Goal: Task Accomplishment & Management: Use online tool/utility

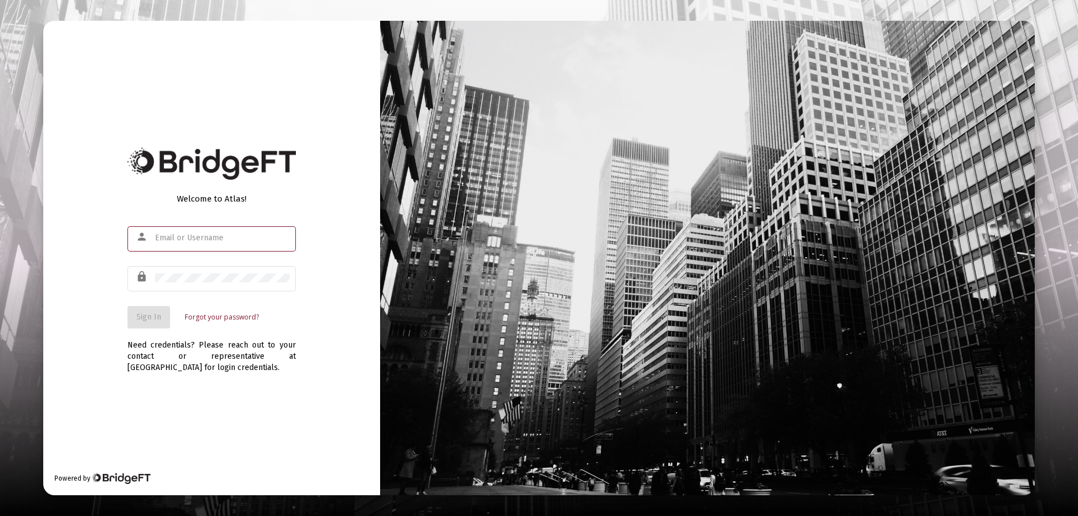
click at [171, 239] on input "text" at bounding box center [222, 238] width 135 height 9
type input "[PERSON_NAME][EMAIL_ADDRESS][DOMAIN_NAME]"
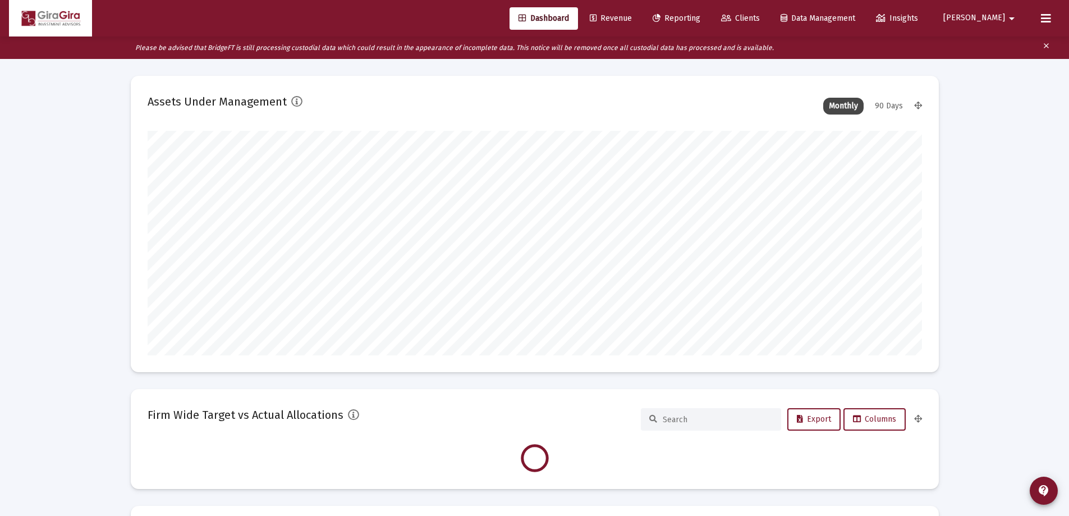
scroll to position [225, 775]
click at [701, 18] on span "Reporting" at bounding box center [677, 18] width 48 height 10
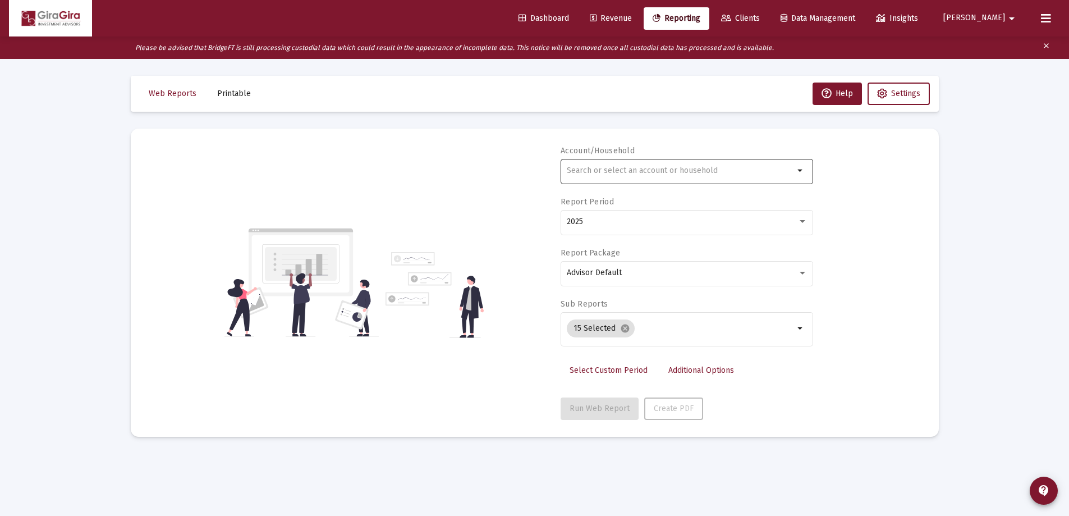
click at [620, 172] on input "text" at bounding box center [680, 170] width 227 height 9
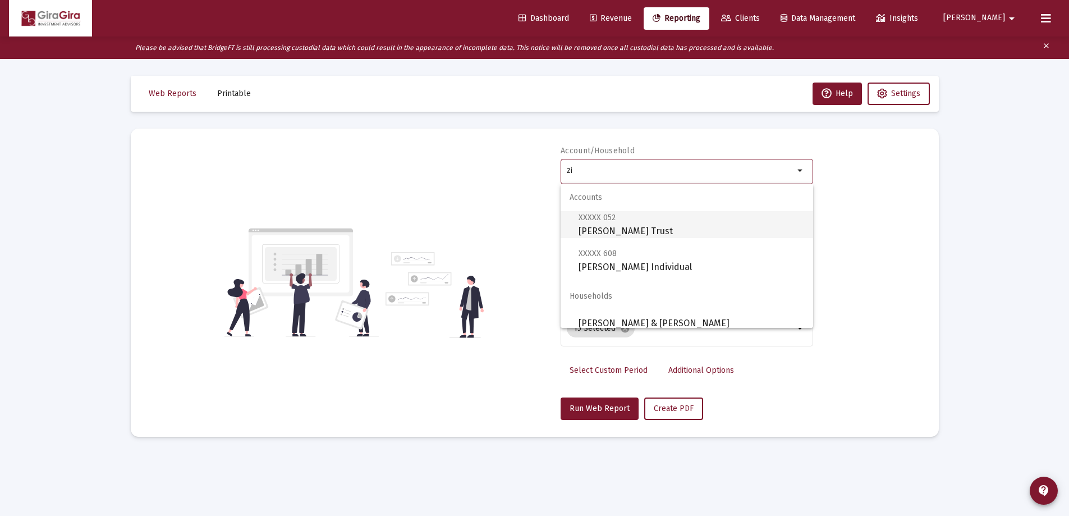
click at [598, 229] on span "XXXXX 052 [PERSON_NAME] Trust" at bounding box center [692, 225] width 226 height 28
type input "[PERSON_NAME] Trust"
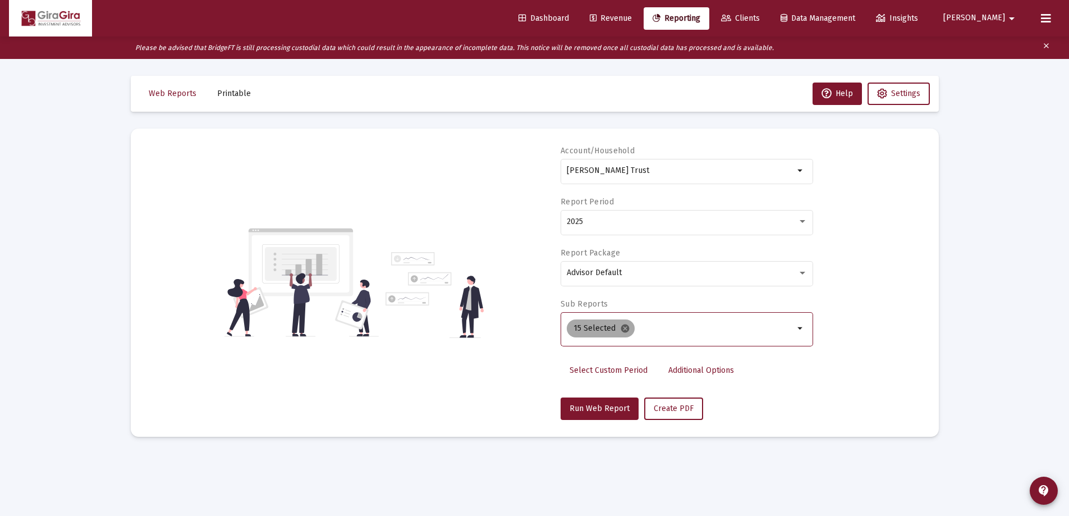
click at [623, 328] on mat-icon "cancel" at bounding box center [625, 328] width 10 height 10
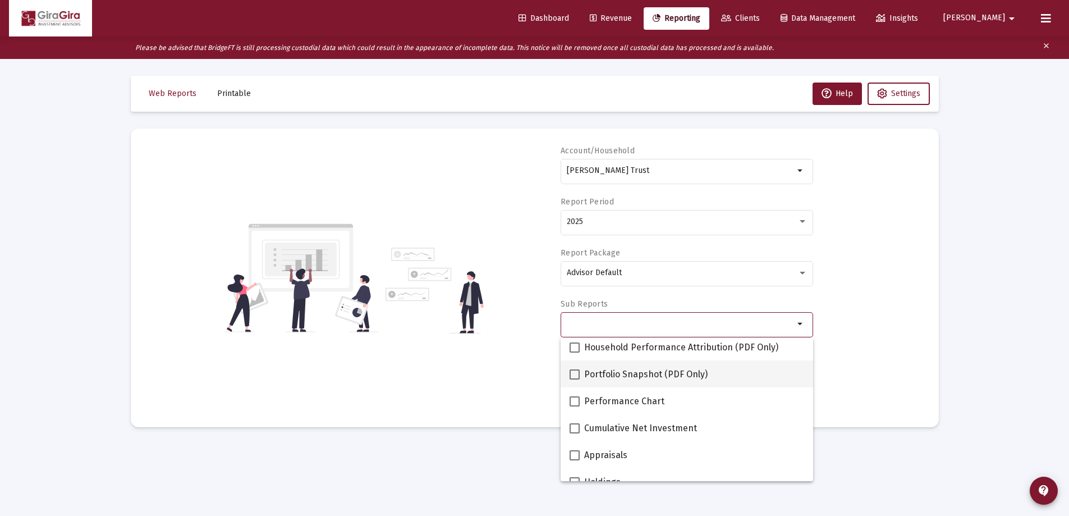
scroll to position [112, 0]
click at [575, 400] on span at bounding box center [575, 401] width 10 height 10
click at [575, 406] on input "Performance Chart" at bounding box center [574, 406] width 1 height 1
checkbox input "true"
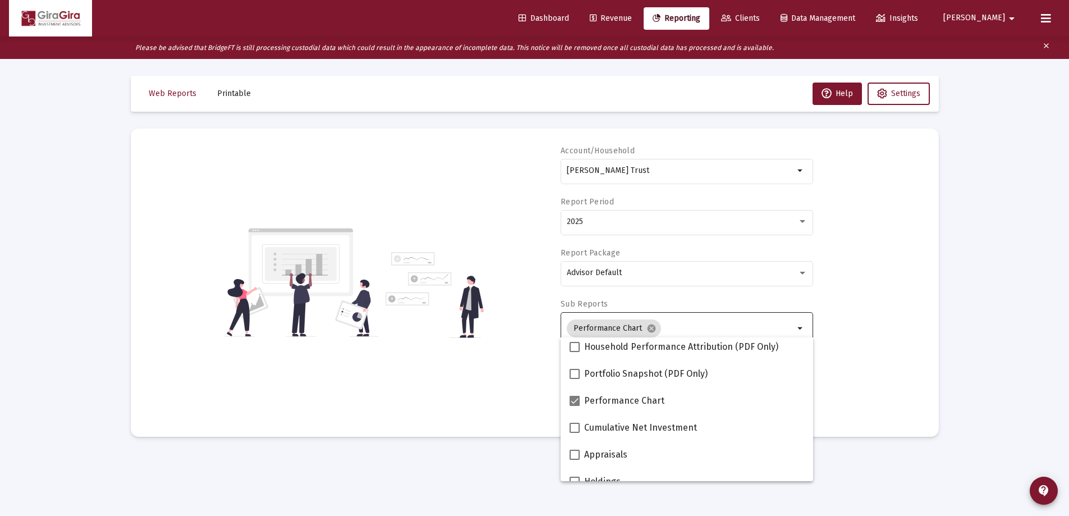
click at [844, 360] on div "Account/Household [PERSON_NAME] Trust arrow_drop_down Report Period 2025 Report…" at bounding box center [535, 282] width 775 height 275
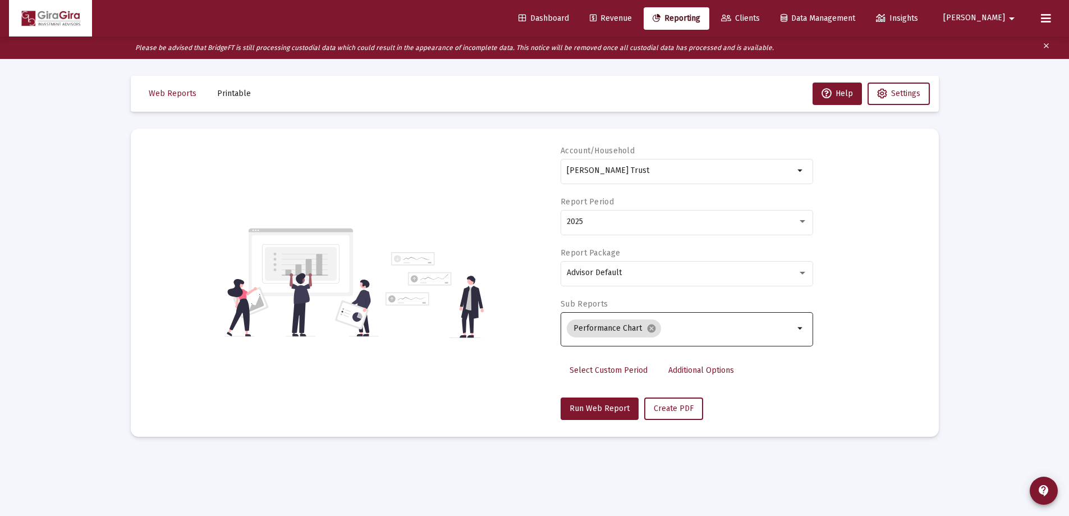
scroll to position [22, 0]
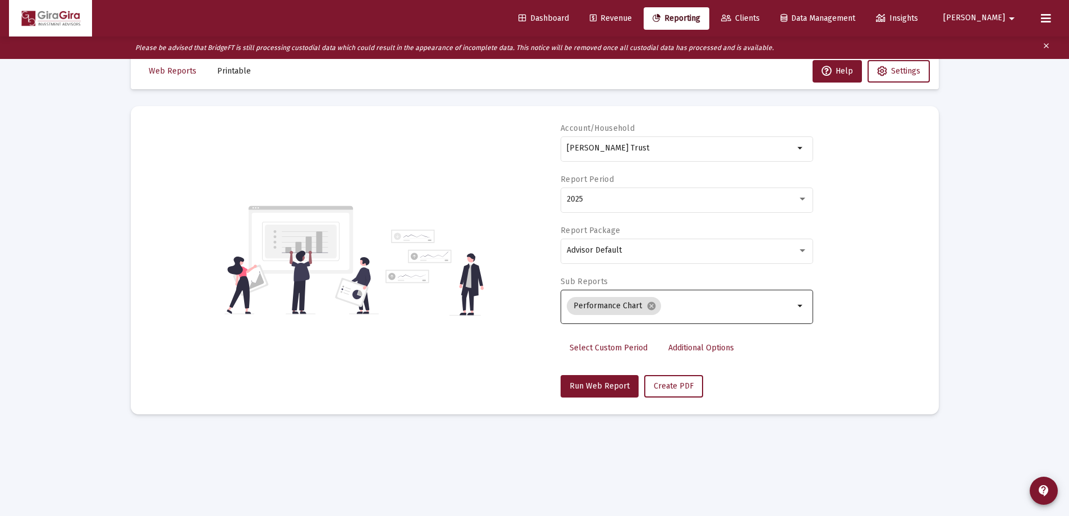
click at [692, 346] on span "Additional Options" at bounding box center [702, 348] width 66 height 10
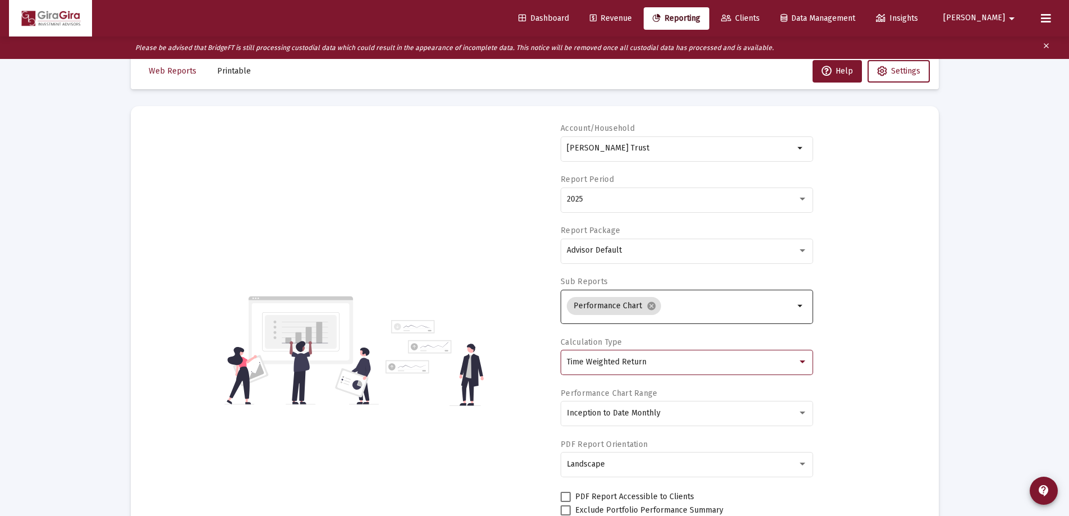
click at [611, 362] on span "Time Weighted Return" at bounding box center [607, 362] width 80 height 10
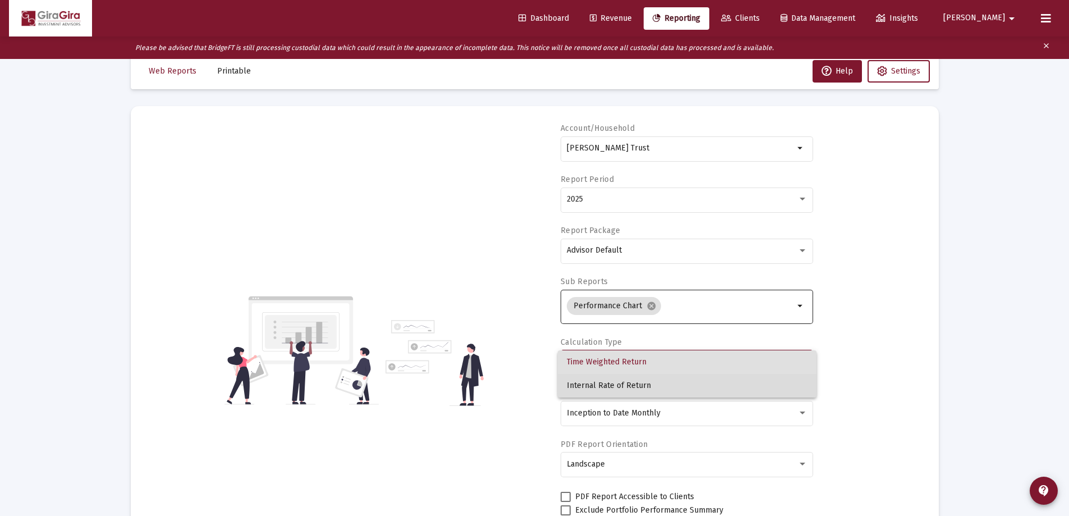
click at [606, 381] on span "Internal Rate of Return" at bounding box center [687, 386] width 241 height 24
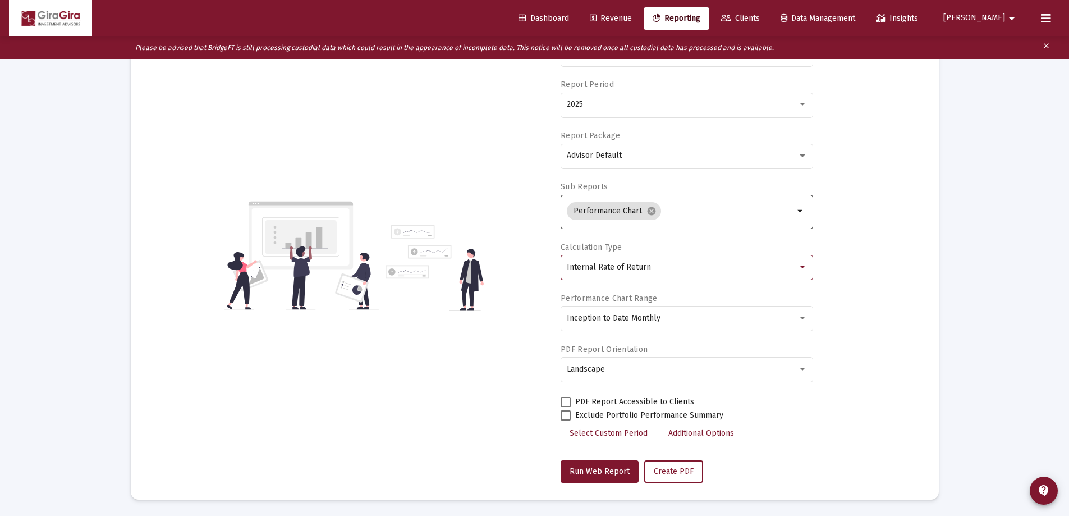
scroll to position [118, 0]
click at [593, 468] on span "Run Web Report" at bounding box center [600, 471] width 60 height 10
select select "View all"
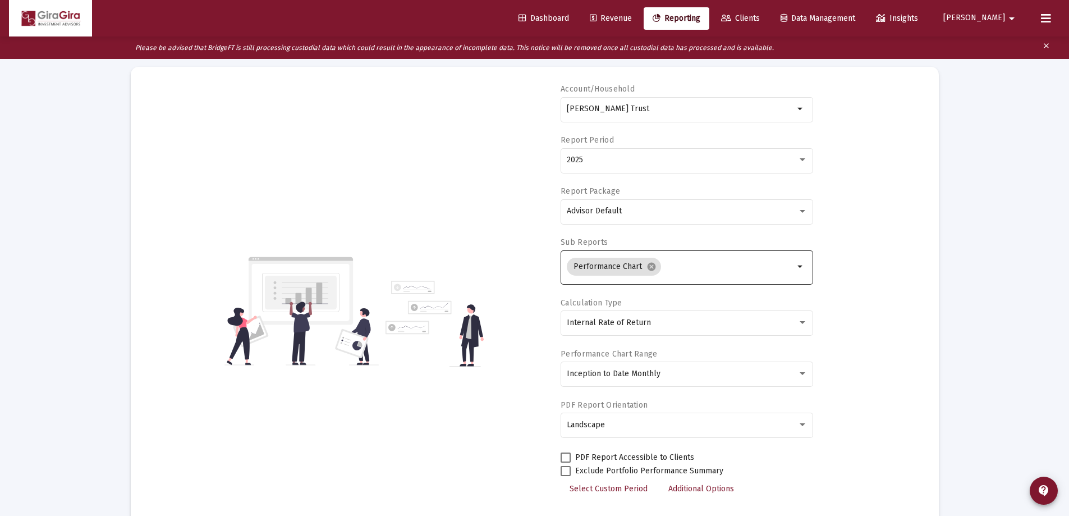
scroll to position [0, 0]
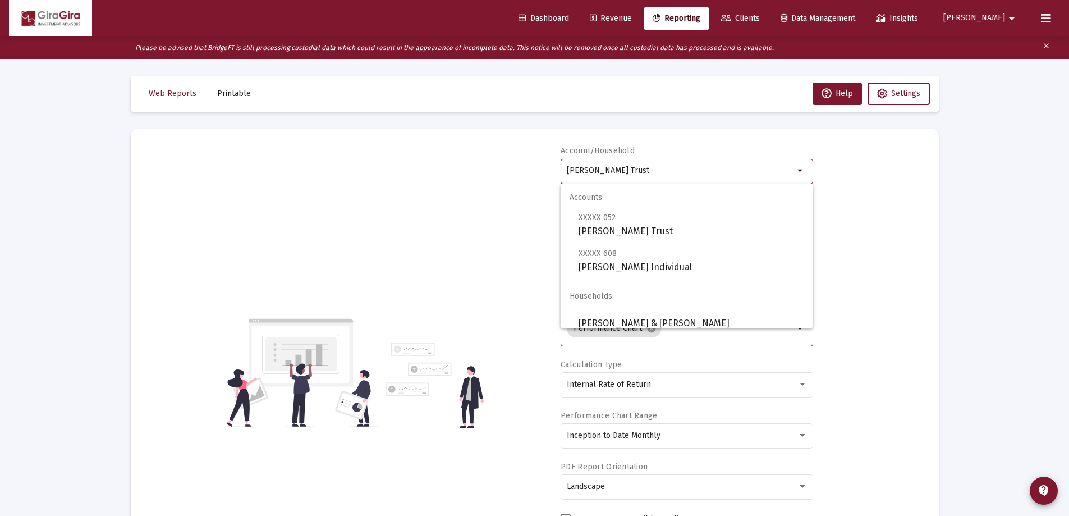
drag, startPoint x: 568, startPoint y: 170, endPoint x: 966, endPoint y: 204, distance: 399.5
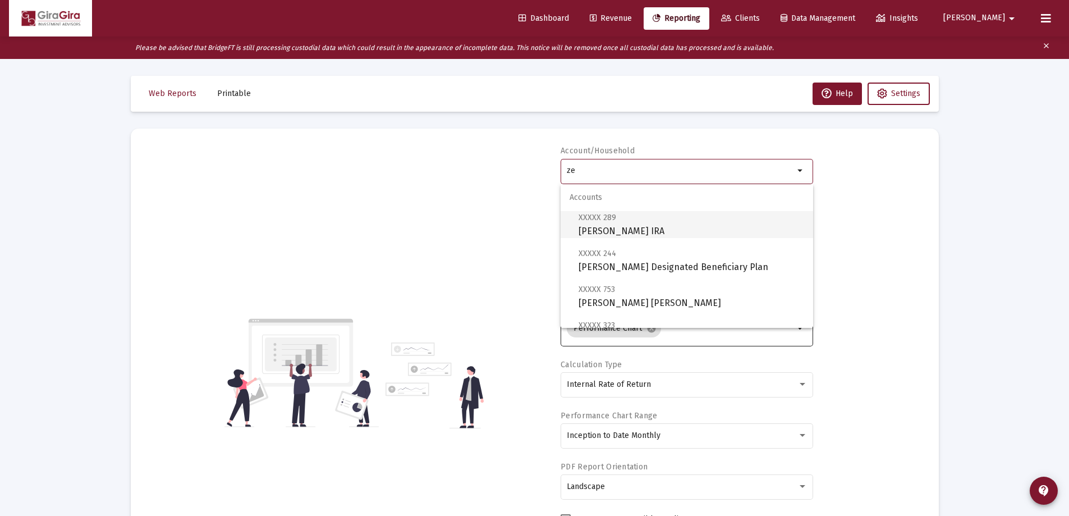
click at [608, 228] on span "XXXXX 289 [PERSON_NAME] IRA" at bounding box center [692, 225] width 226 height 28
type input "[PERSON_NAME] IRA"
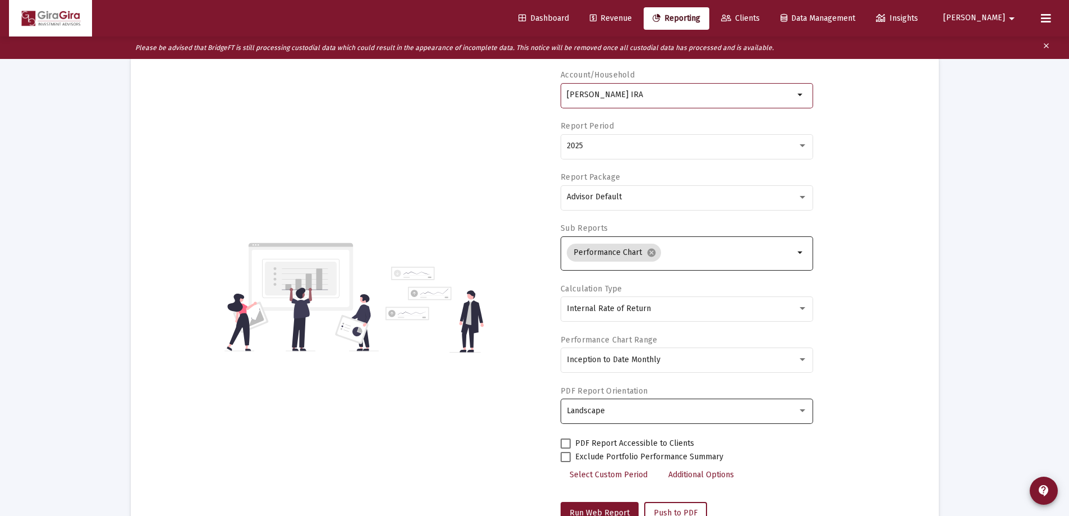
scroll to position [168, 0]
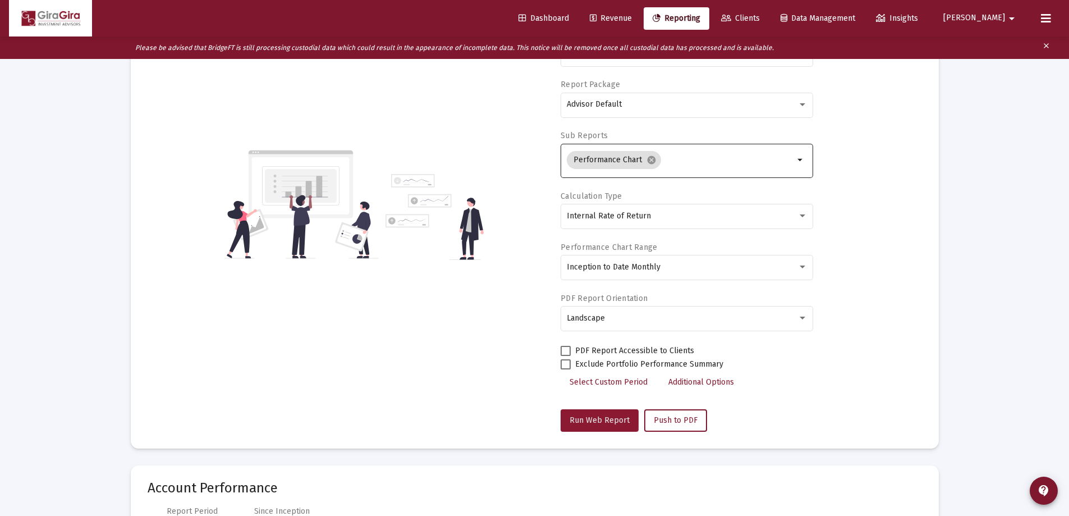
click at [596, 415] on span "Run Web Report" at bounding box center [600, 420] width 60 height 10
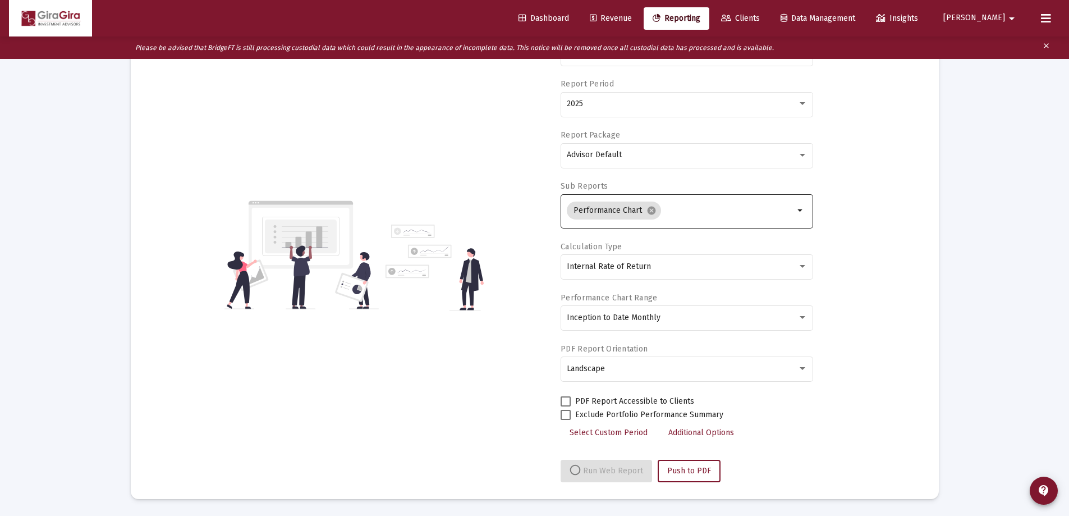
select select "View all"
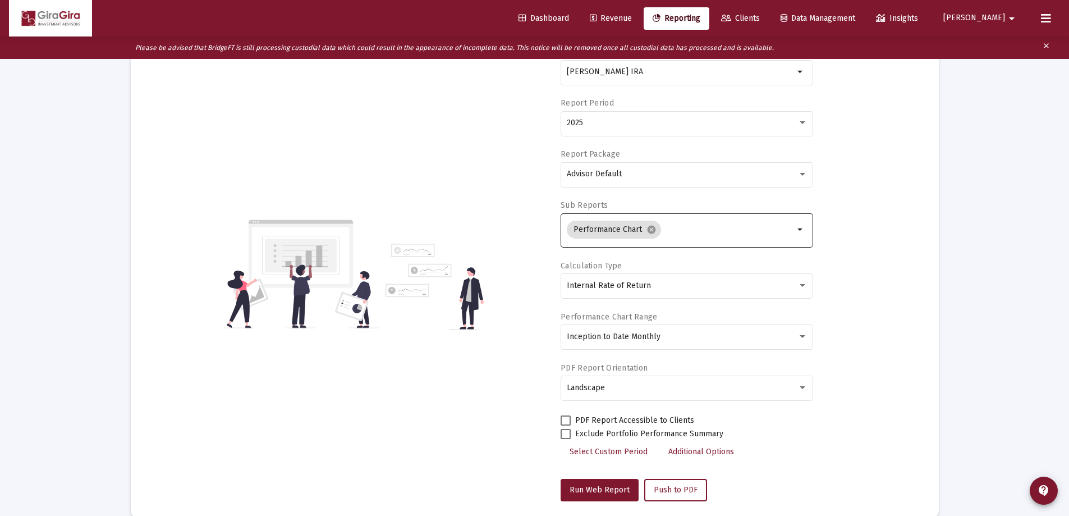
scroll to position [0, 0]
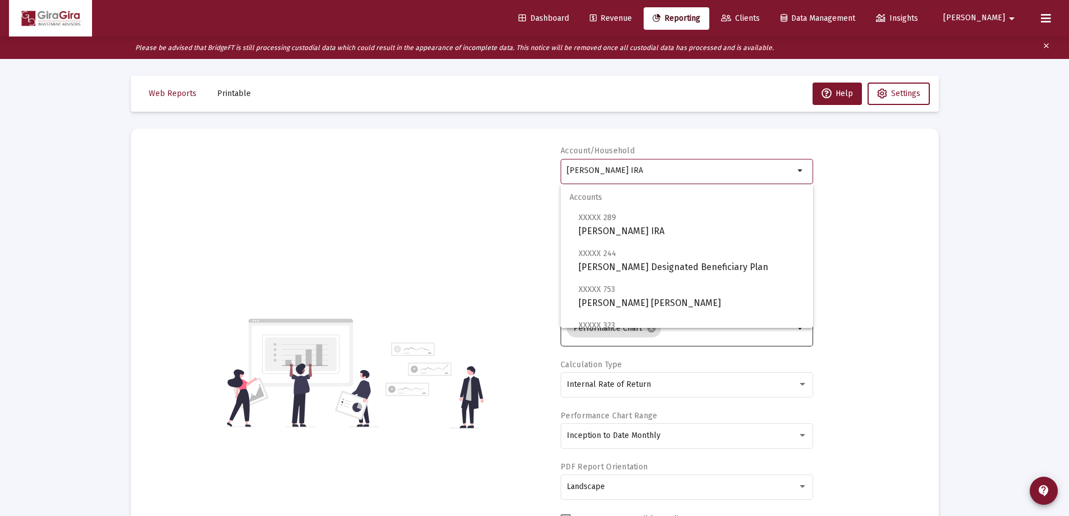
drag, startPoint x: 568, startPoint y: 167, endPoint x: 879, endPoint y: 199, distance: 312.7
click at [877, 200] on div "Account/Household [PERSON_NAME] IRA arrow_drop_down Report Period 2025 Report P…" at bounding box center [535, 372] width 775 height 455
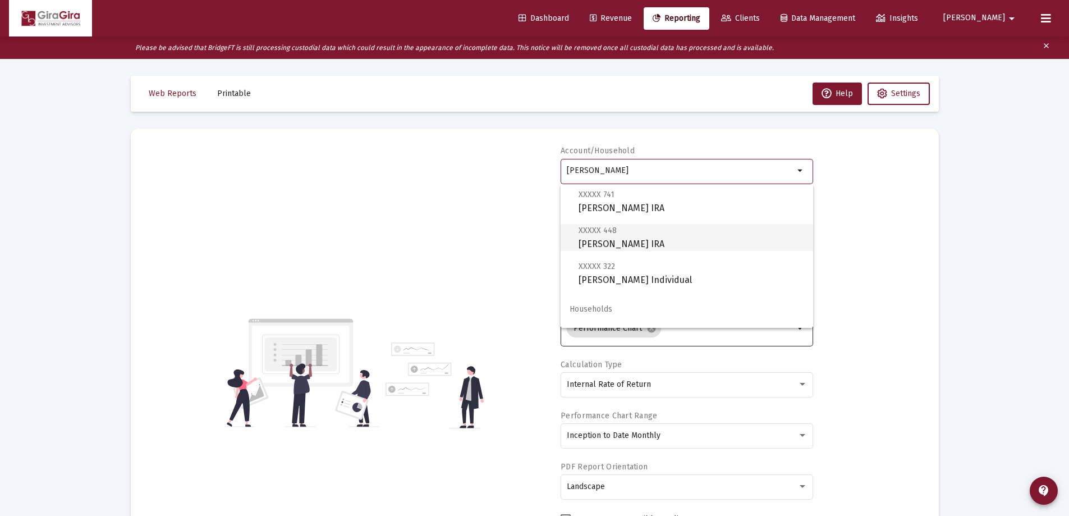
scroll to position [112, 0]
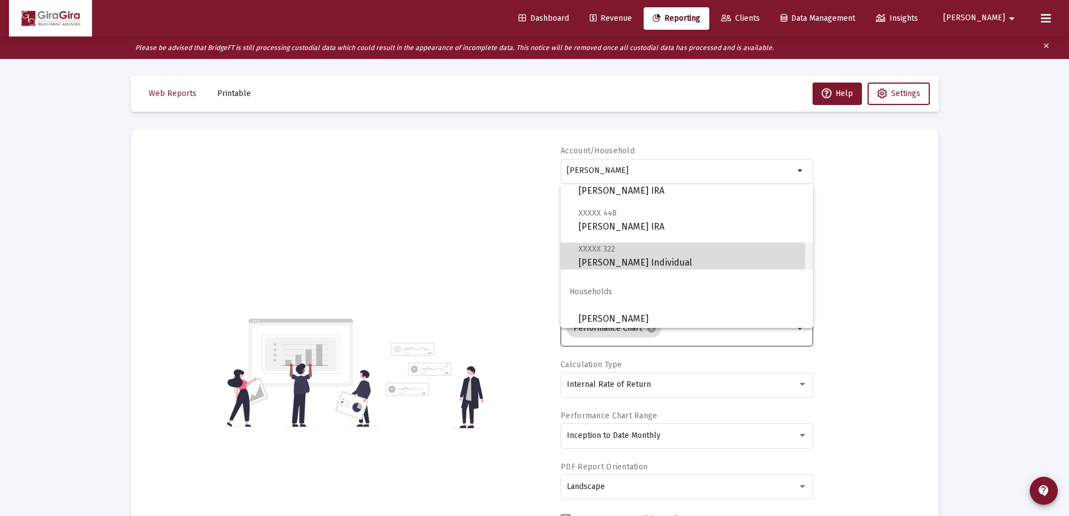
click at [627, 255] on span "XXXXX 322 [PERSON_NAME] Individual" at bounding box center [692, 256] width 226 height 28
type input "[PERSON_NAME] Individual"
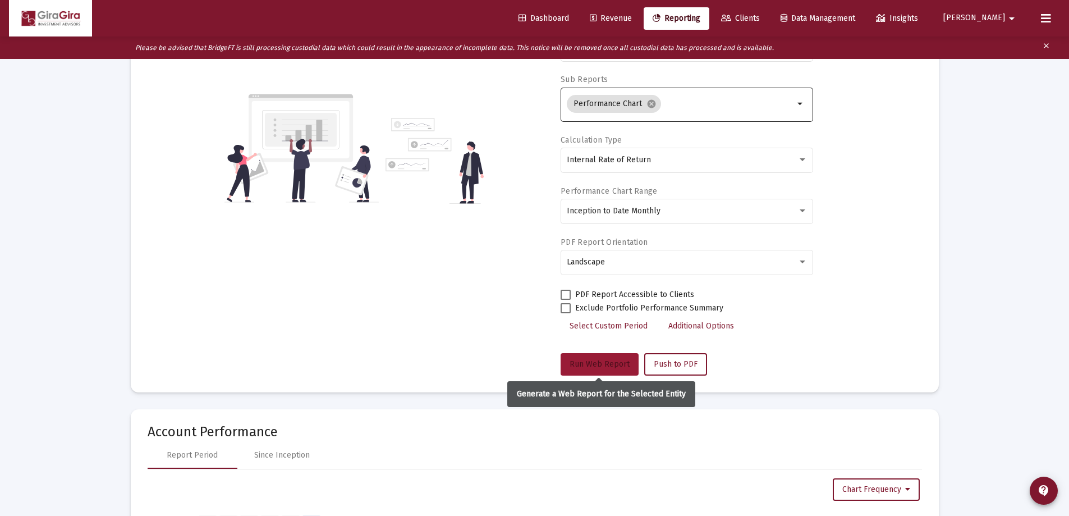
click at [606, 358] on button "Run Web Report" at bounding box center [600, 364] width 78 height 22
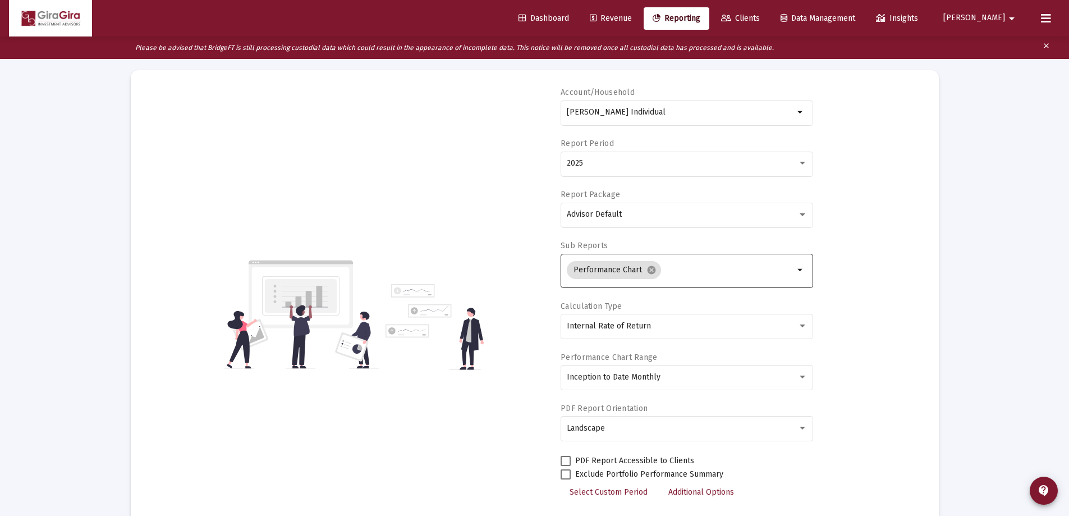
scroll to position [118, 0]
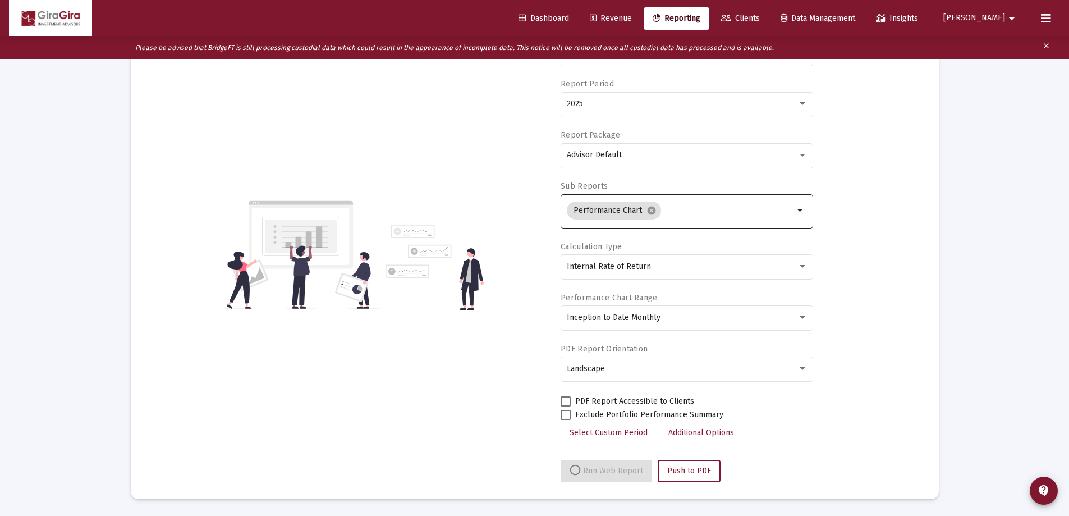
select select "View all"
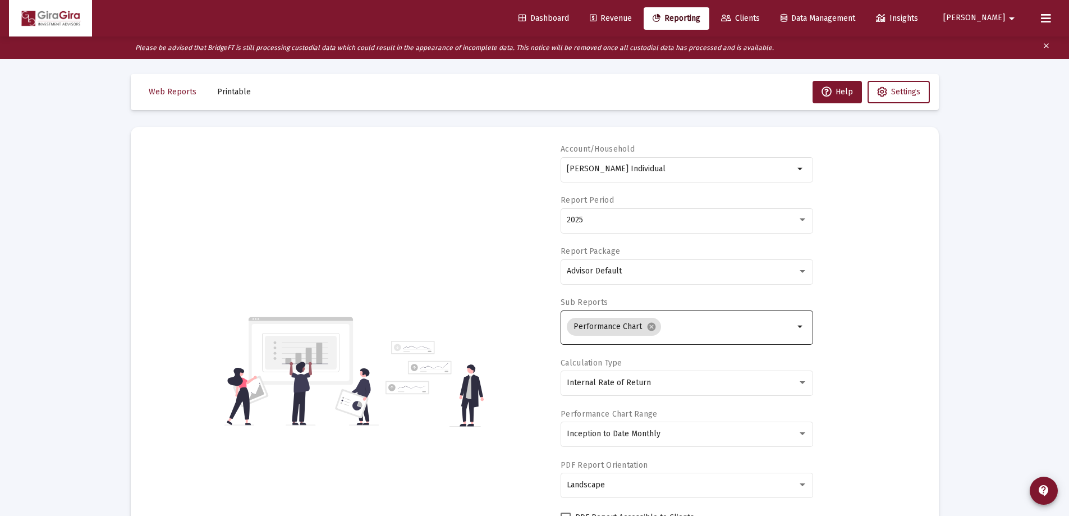
scroll to position [0, 0]
click at [570, 171] on input "[PERSON_NAME] Individual" at bounding box center [680, 170] width 227 height 9
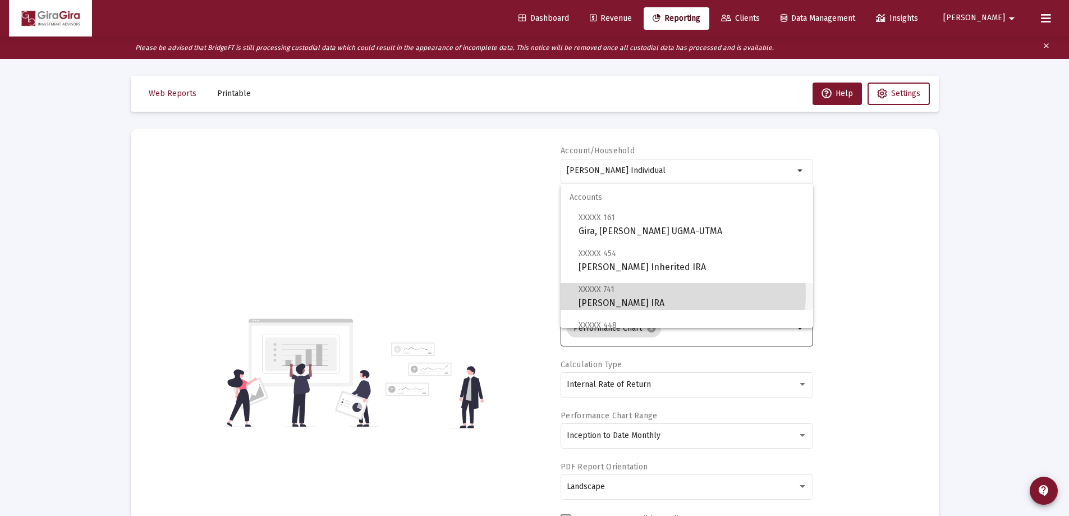
click at [635, 294] on span "XXXXX 741 [PERSON_NAME] IRA" at bounding box center [692, 296] width 226 height 28
type input "[PERSON_NAME] IRA"
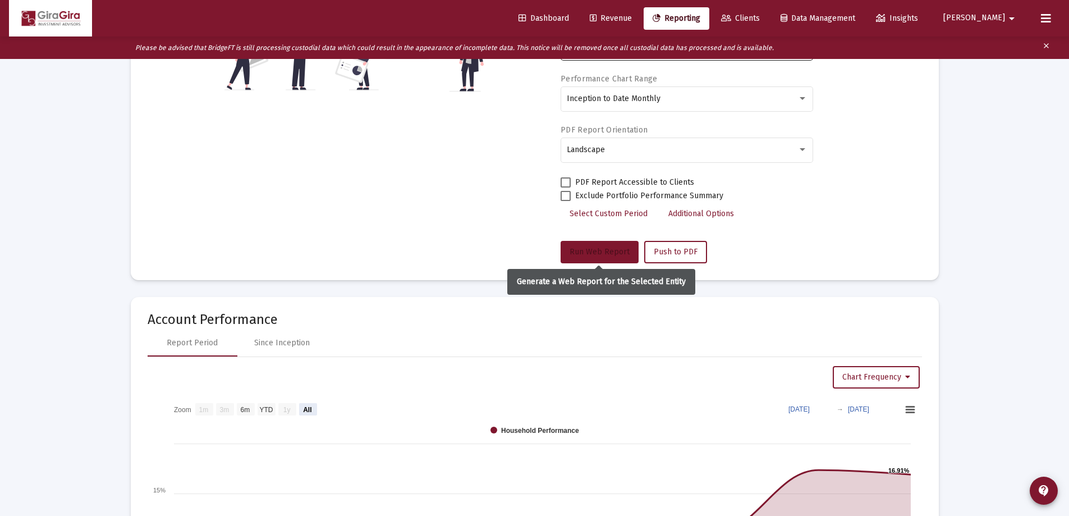
click at [591, 252] on span "Run Web Report" at bounding box center [600, 252] width 60 height 10
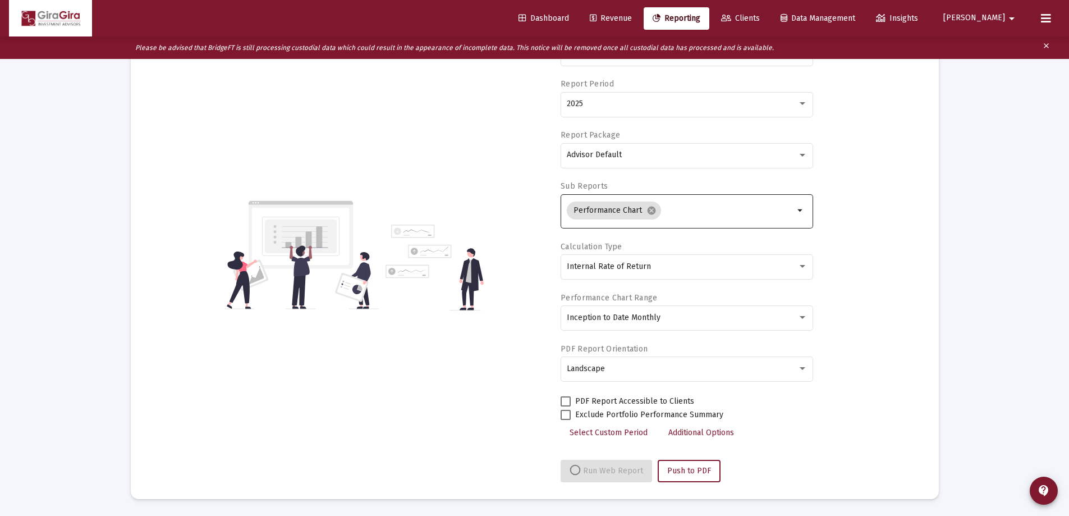
scroll to position [337, 0]
select select "View all"
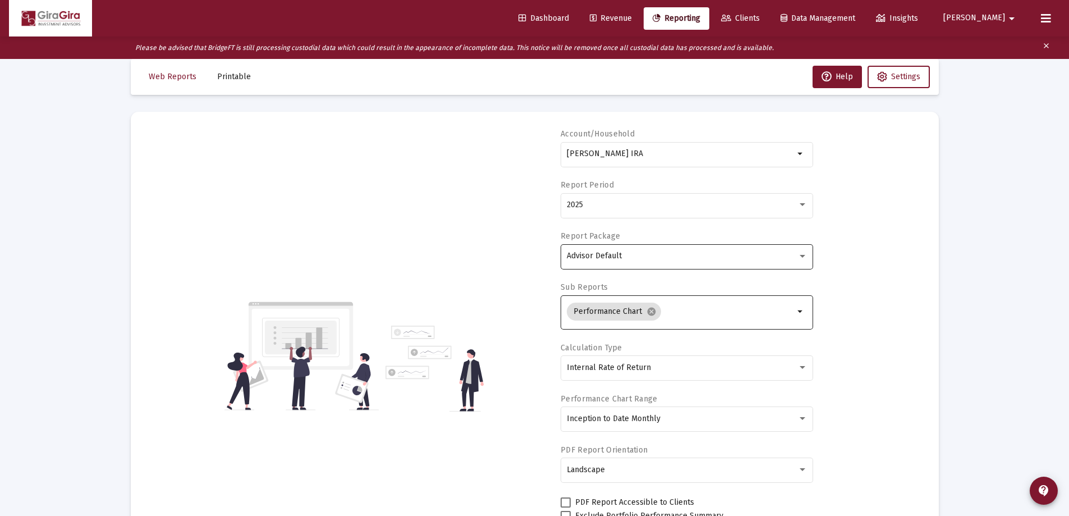
scroll to position [0, 0]
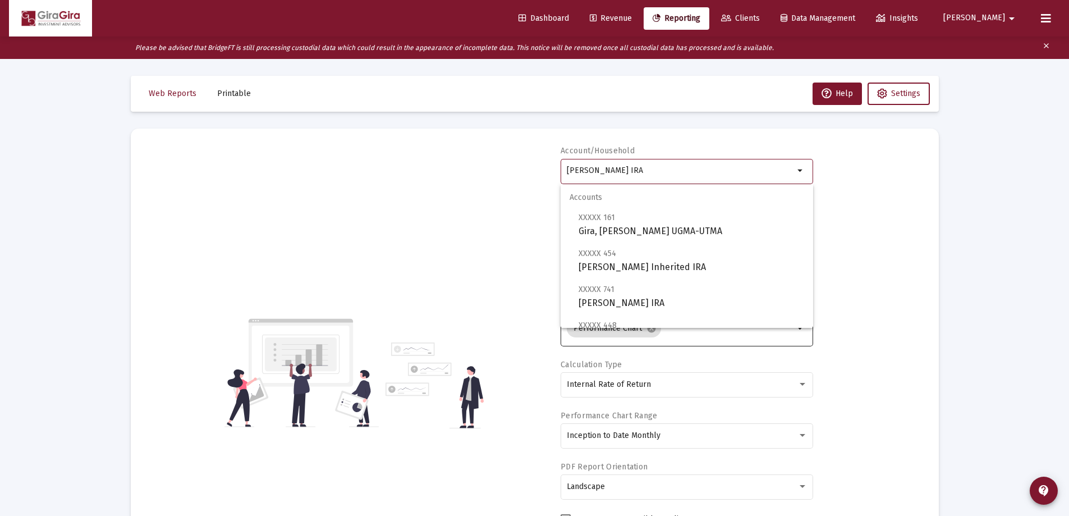
drag, startPoint x: 568, startPoint y: 168, endPoint x: 1090, endPoint y: 232, distance: 525.5
click at [1069, 232] on html "Dashboard Revenue Reporting Clients Data Management Insights [PERSON_NAME] Plea…" at bounding box center [534, 258] width 1069 height 516
click at [636, 227] on span "XXXXX 459 [PERSON_NAME] IRA" at bounding box center [692, 225] width 226 height 28
type input "[PERSON_NAME] IRA"
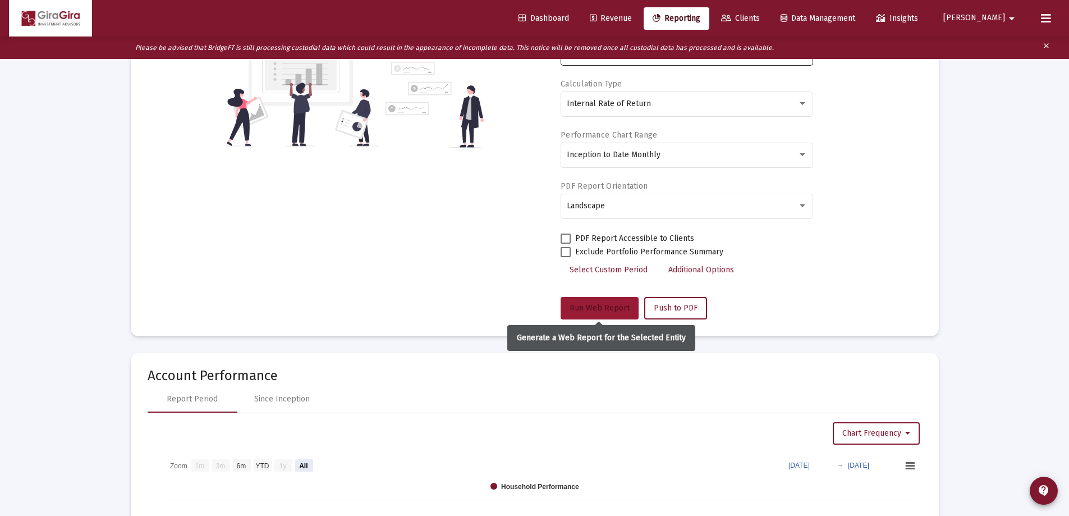
click at [595, 301] on button "Run Web Report" at bounding box center [600, 308] width 78 height 22
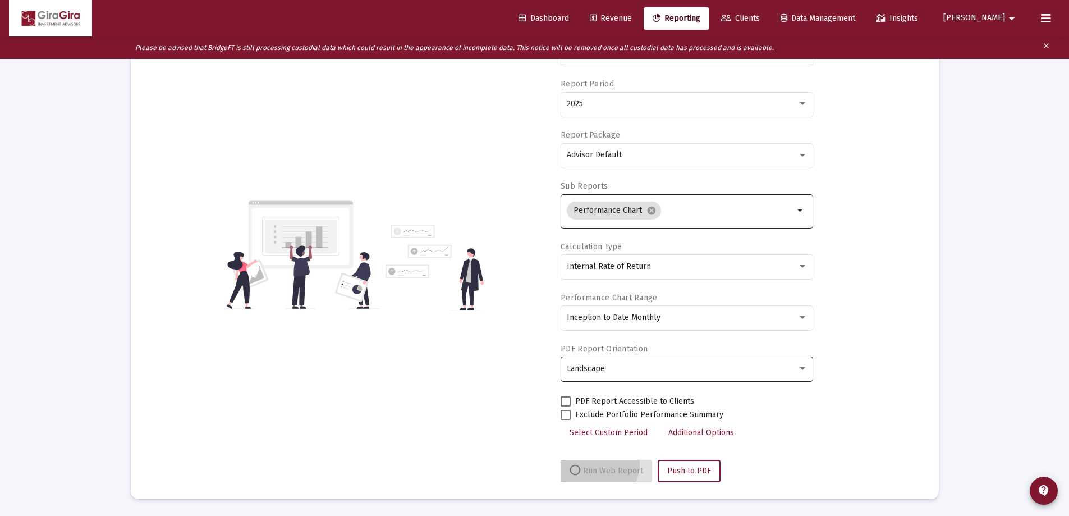
scroll to position [118, 0]
select select "View all"
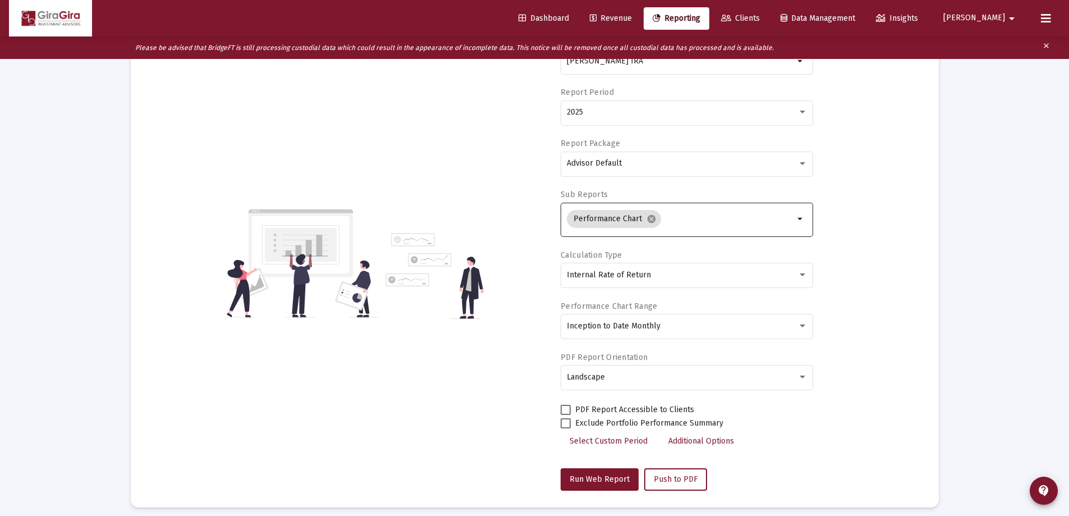
scroll to position [62, 0]
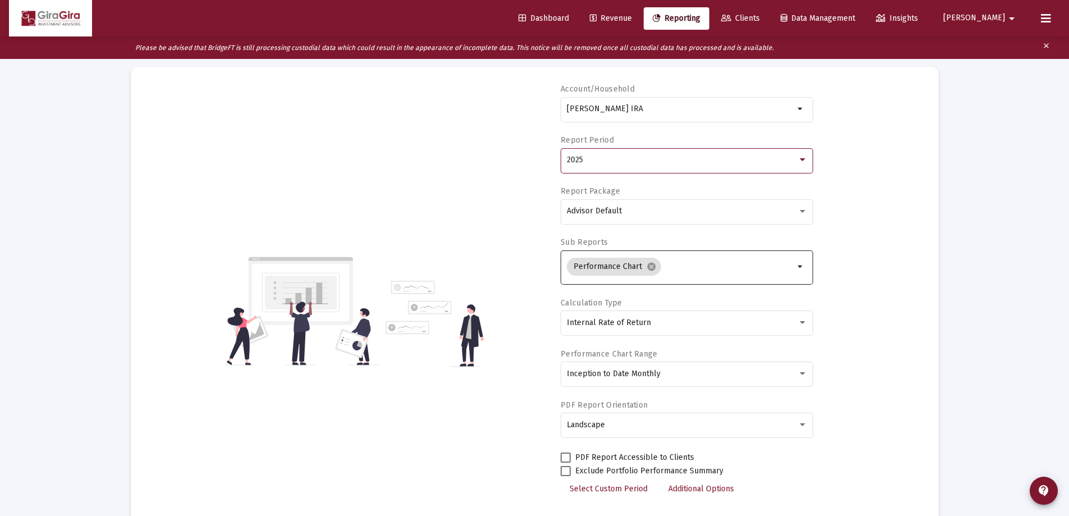
click at [591, 162] on div "2025" at bounding box center [682, 160] width 231 height 9
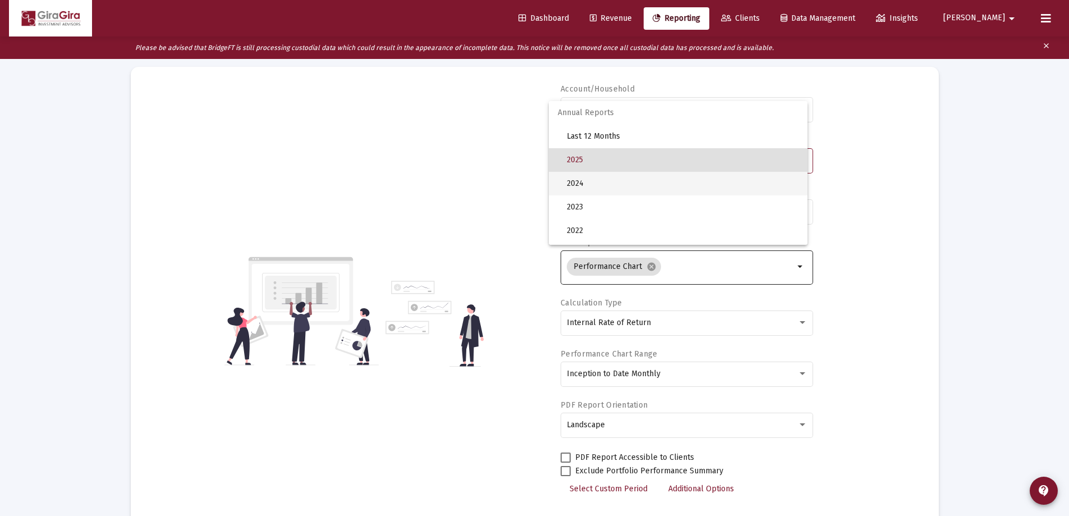
click at [584, 183] on span "2024" at bounding box center [683, 184] width 232 height 24
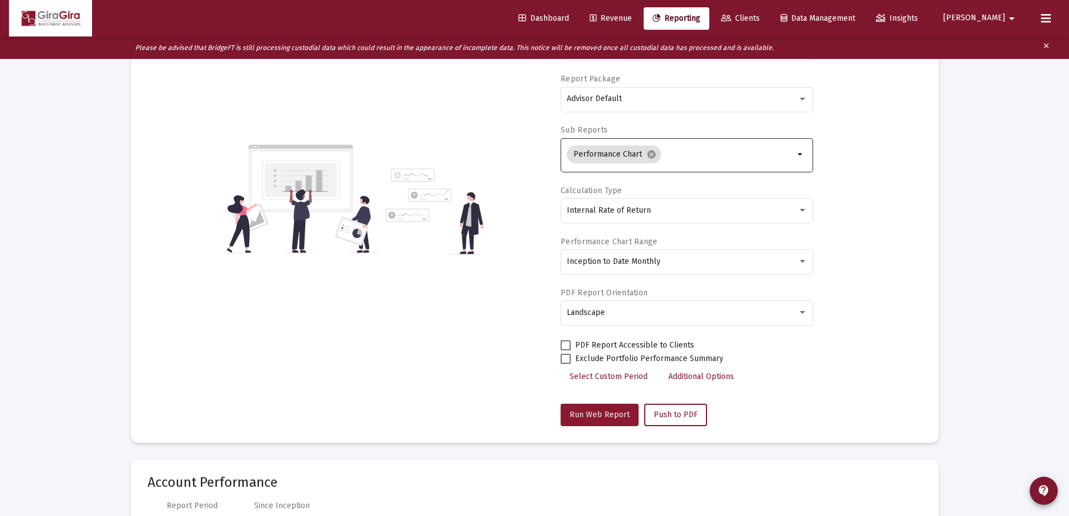
click at [612, 412] on span "Run Web Report" at bounding box center [600, 415] width 60 height 10
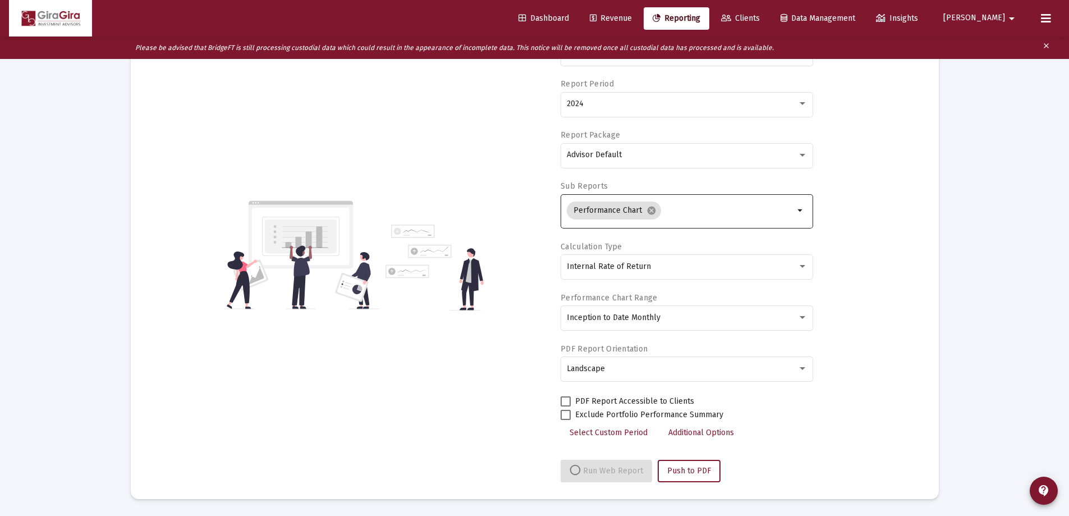
select select "View all"
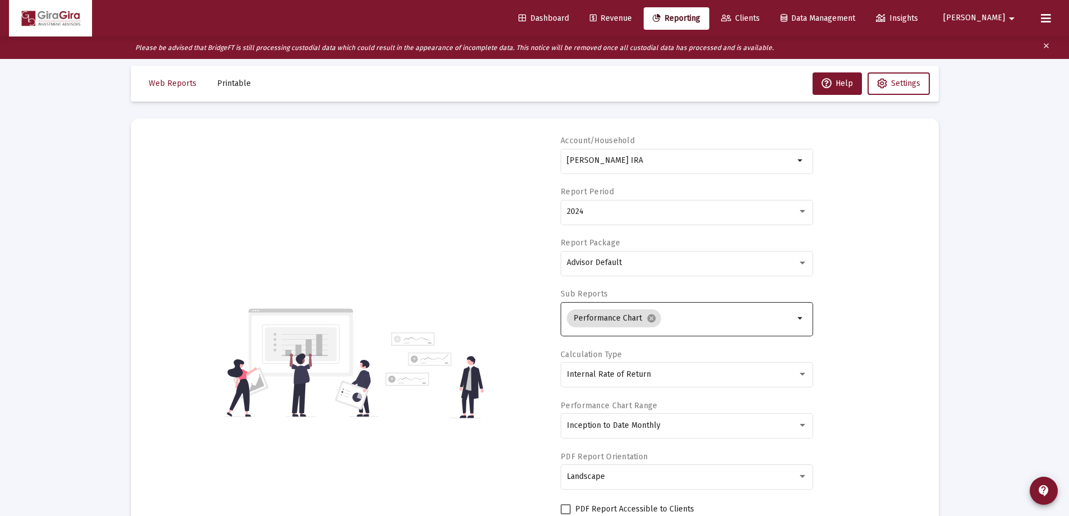
scroll to position [6, 0]
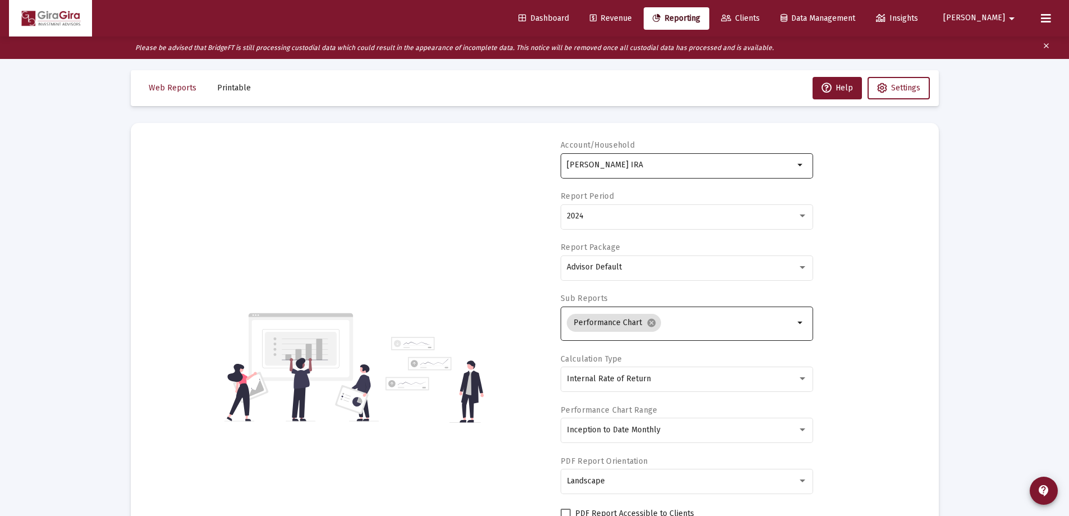
click at [590, 164] on input "[PERSON_NAME] IRA" at bounding box center [680, 165] width 227 height 9
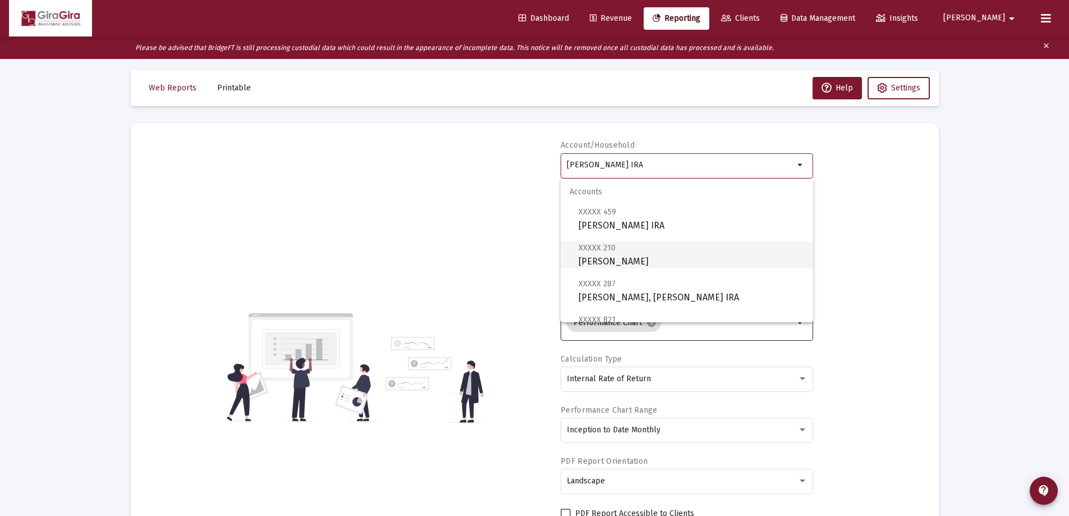
click at [632, 258] on span "XXXXX 210 [PERSON_NAME]" at bounding box center [692, 255] width 226 height 28
type input "[PERSON_NAME]"
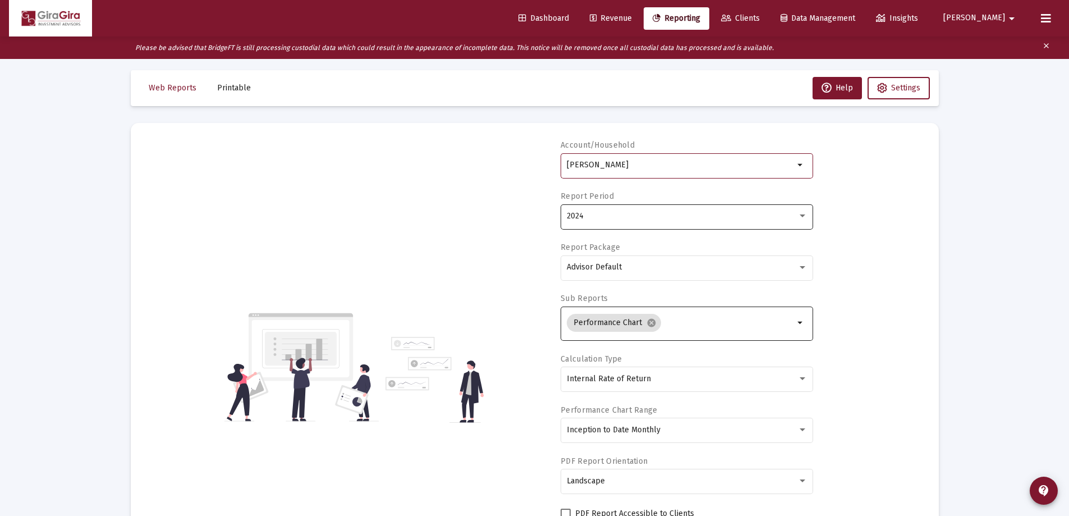
click at [590, 217] on div "2024" at bounding box center [682, 216] width 231 height 9
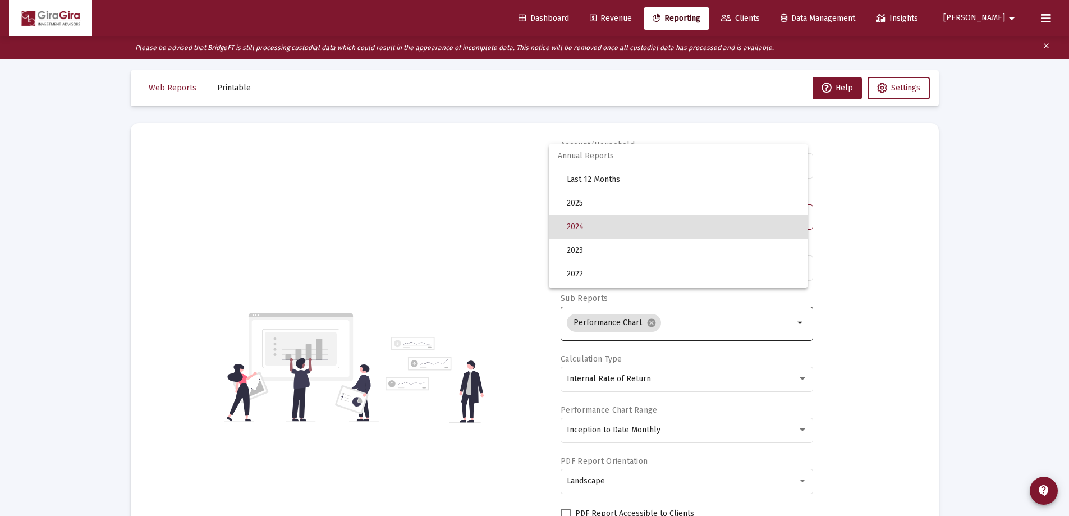
scroll to position [11, 0]
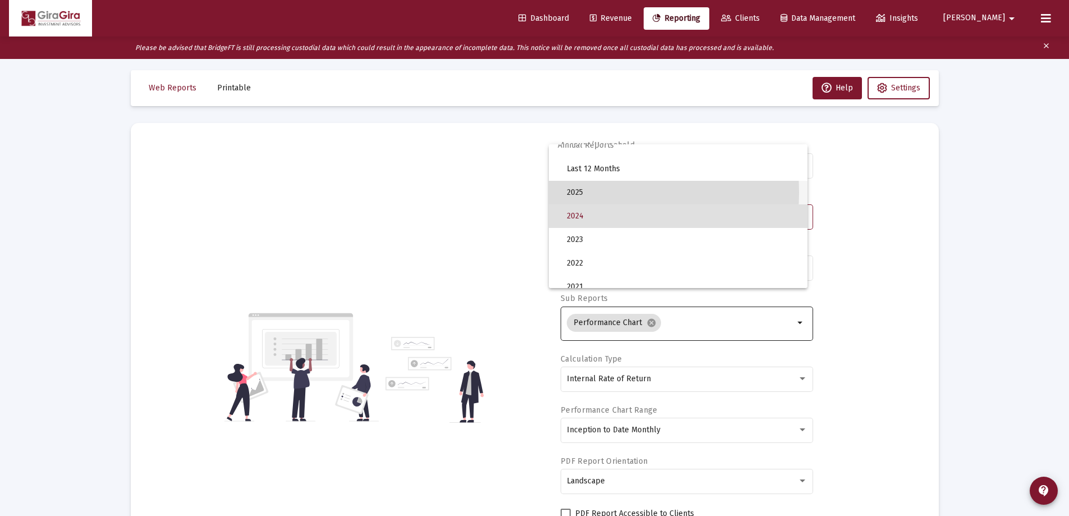
click at [588, 193] on span "2025" at bounding box center [683, 193] width 232 height 24
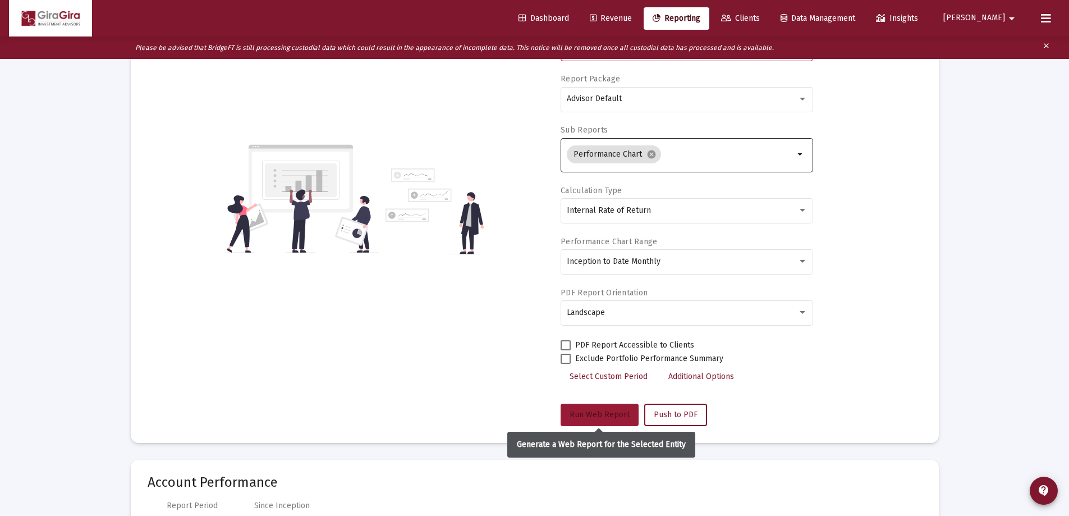
click at [606, 409] on button "Run Web Report" at bounding box center [600, 415] width 78 height 22
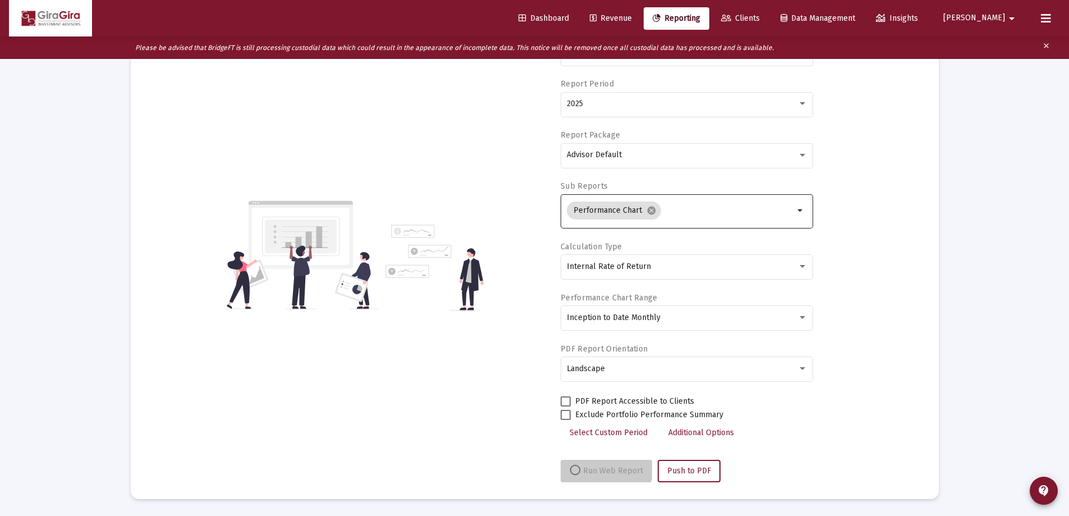
scroll to position [118, 0]
select select "View all"
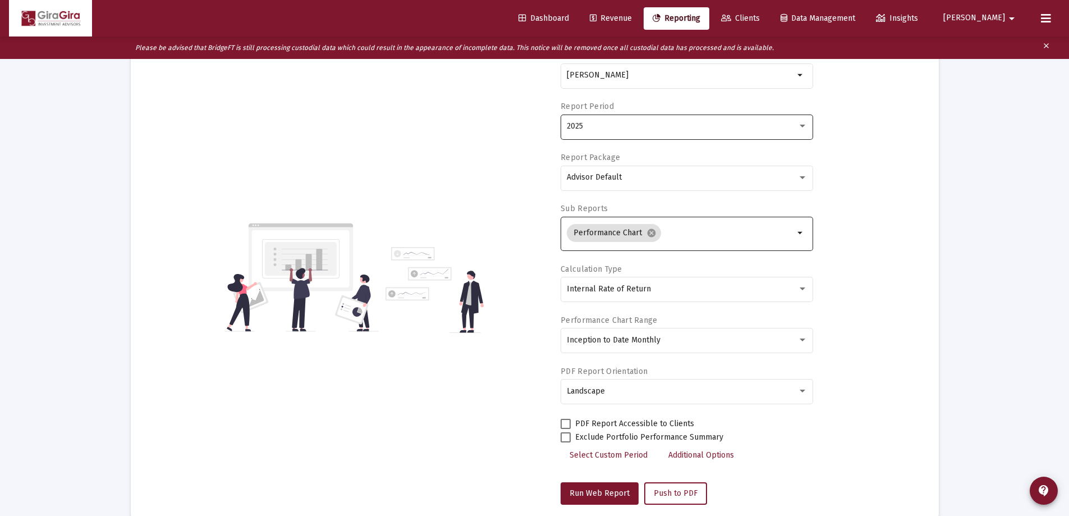
scroll to position [62, 0]
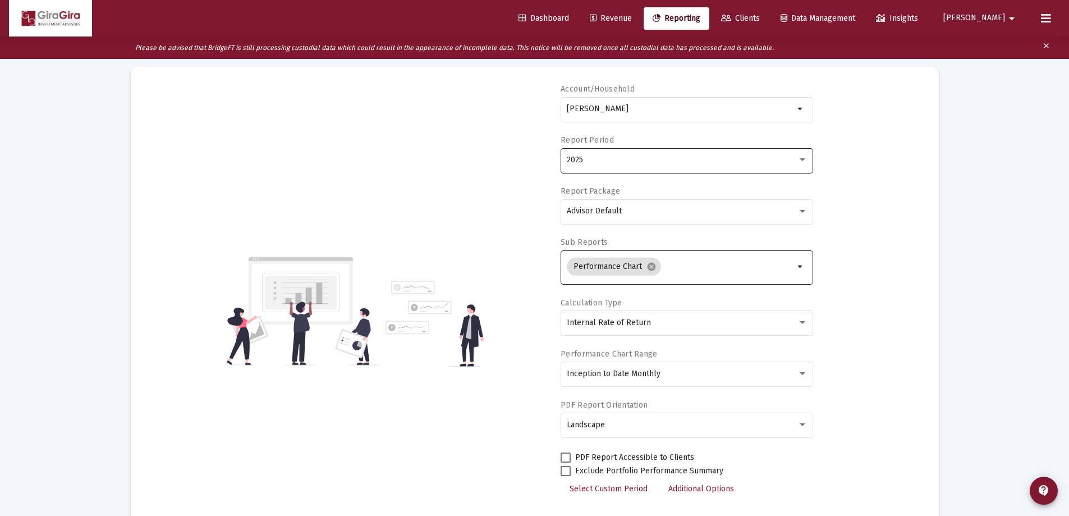
click at [588, 160] on div "2025" at bounding box center [682, 160] width 231 height 9
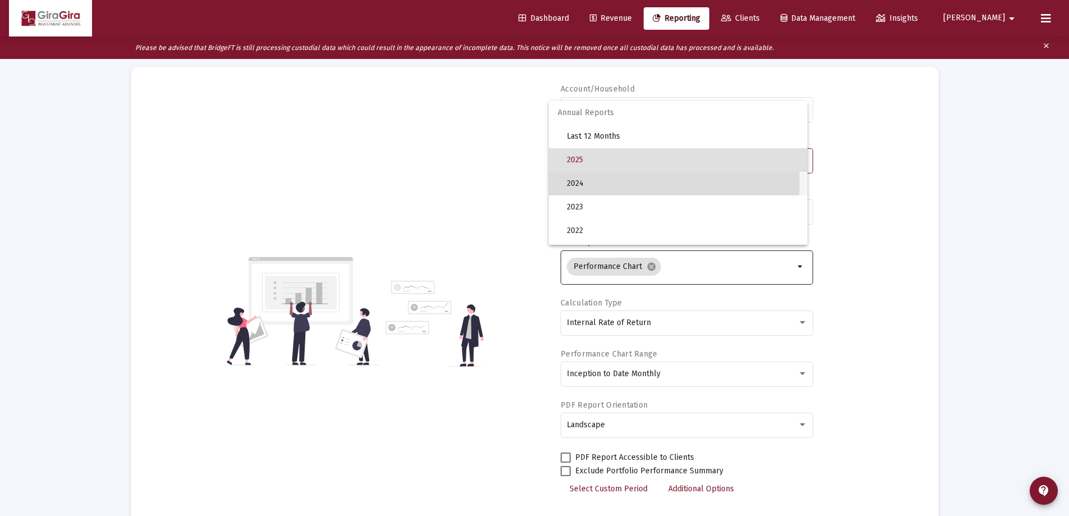
click at [585, 180] on span "2024" at bounding box center [683, 184] width 232 height 24
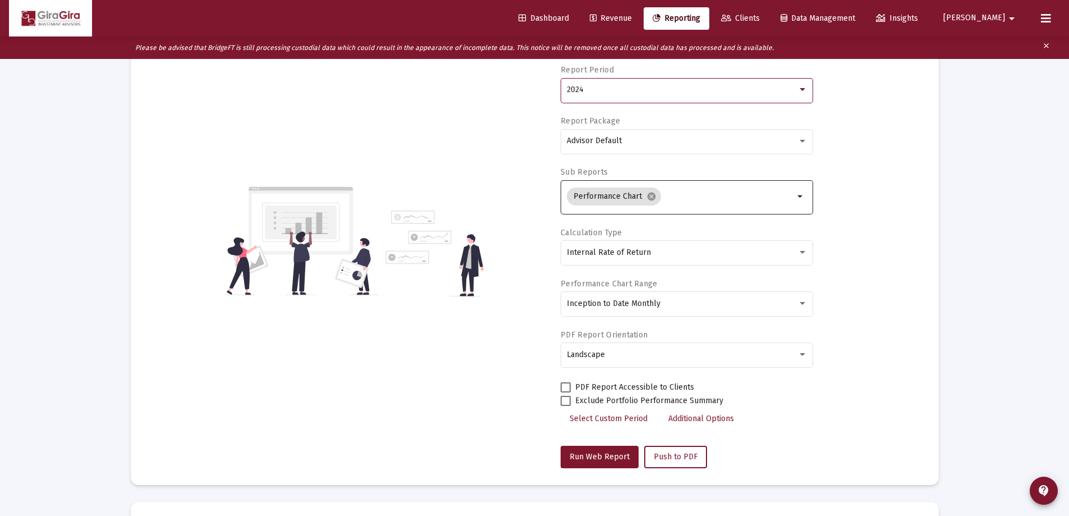
scroll to position [174, 0]
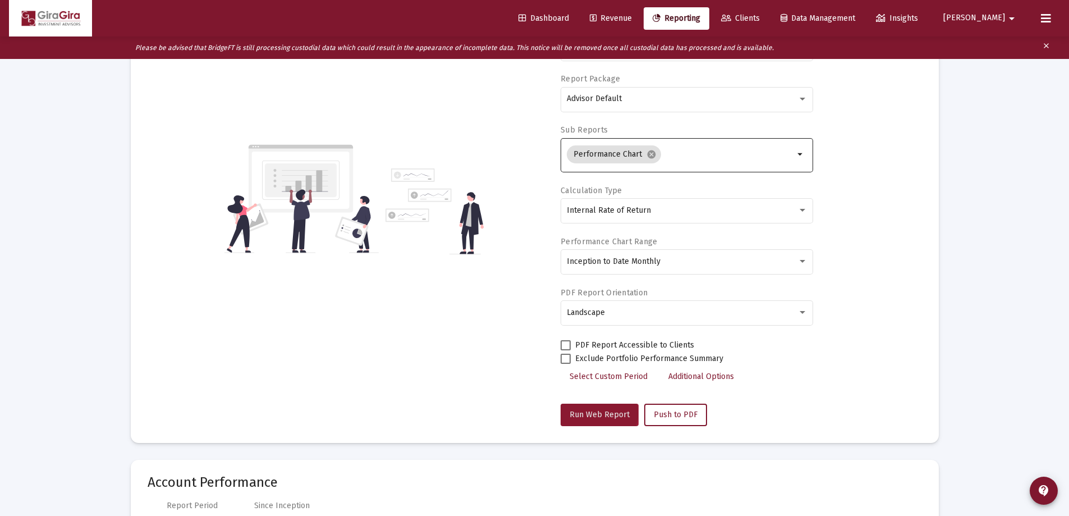
click at [595, 413] on span "Run Web Report" at bounding box center [600, 415] width 60 height 10
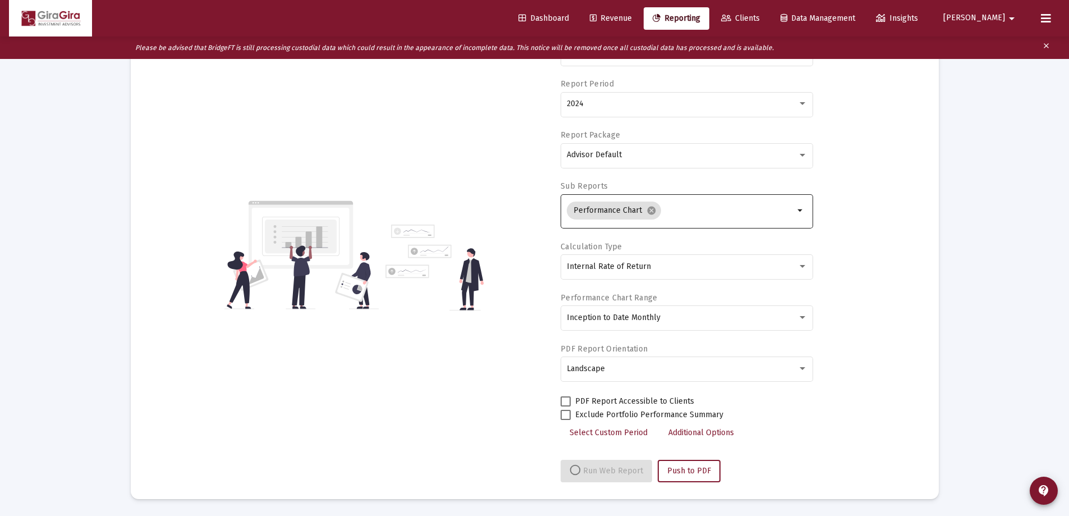
select select "View all"
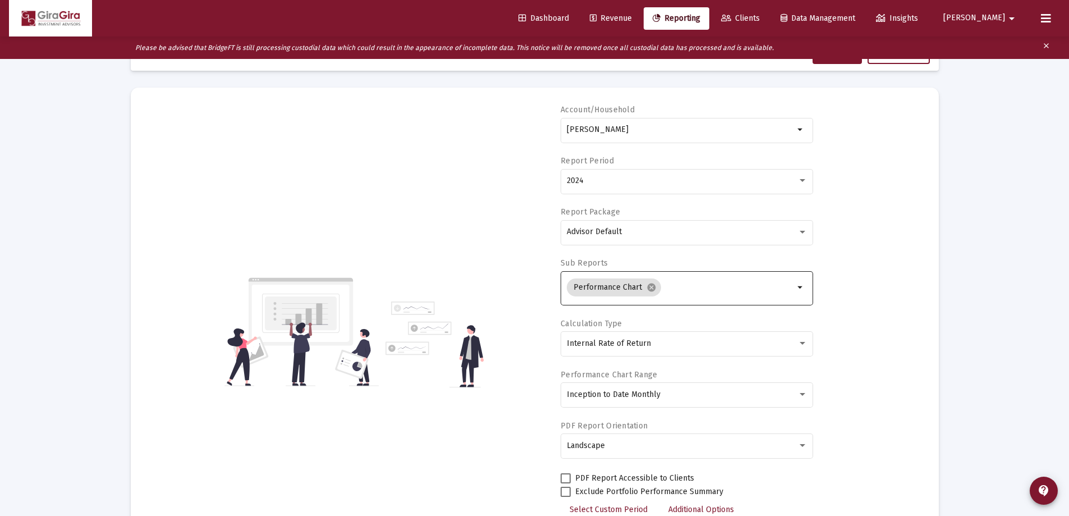
scroll to position [6, 0]
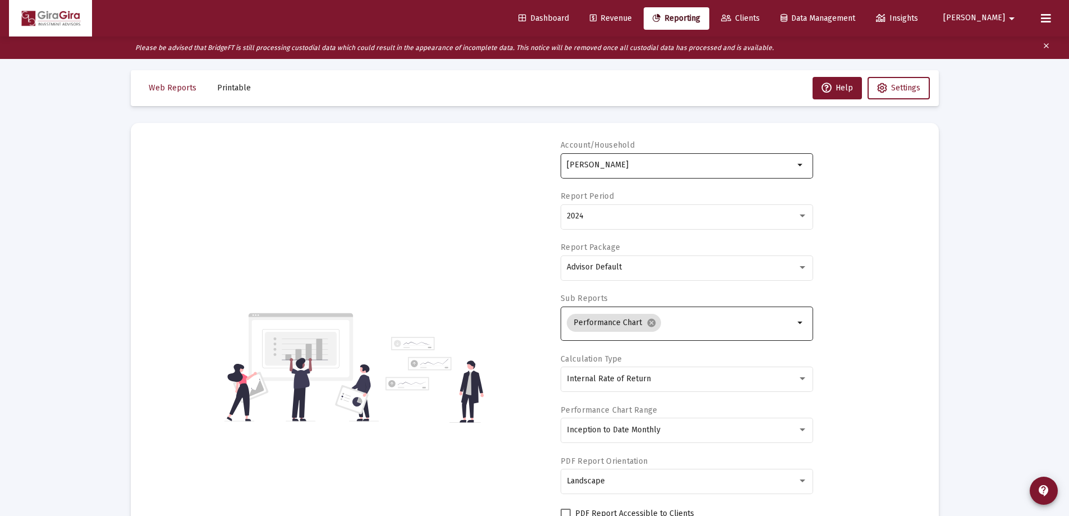
click at [590, 162] on input "[PERSON_NAME]" at bounding box center [680, 165] width 227 height 9
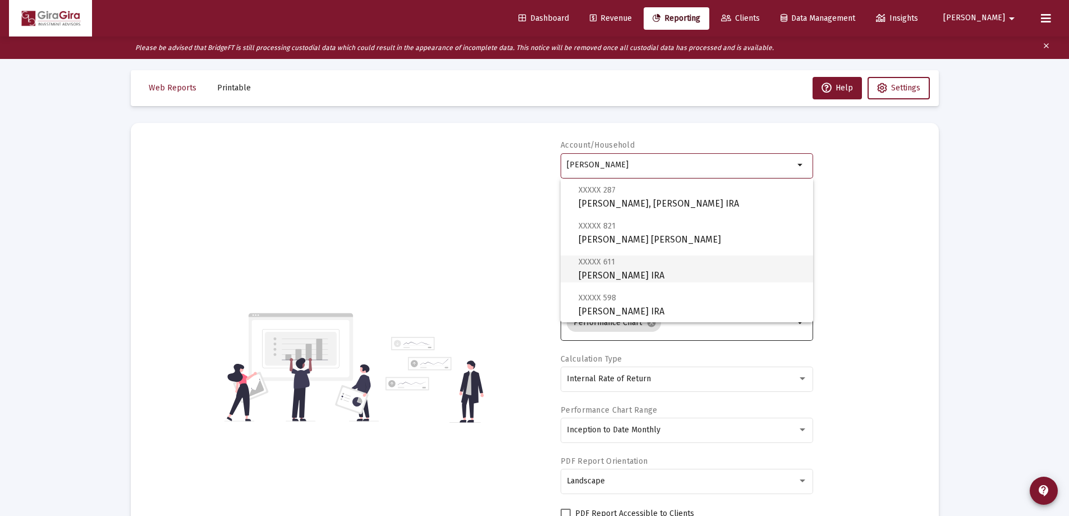
scroll to position [112, 0]
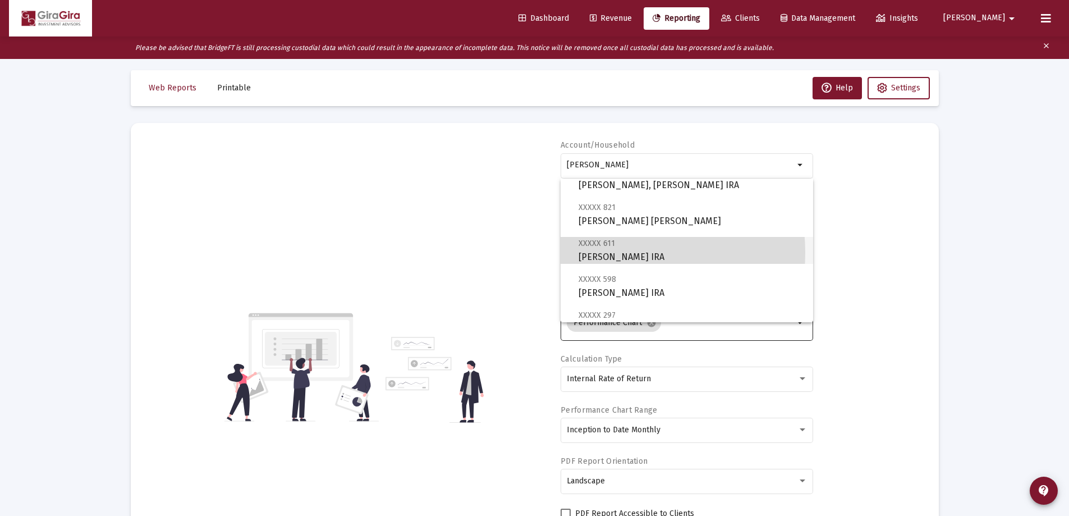
click at [592, 252] on span "XXXXX 611 [PERSON_NAME] IRA" at bounding box center [692, 250] width 226 height 28
type input "[PERSON_NAME] IRA"
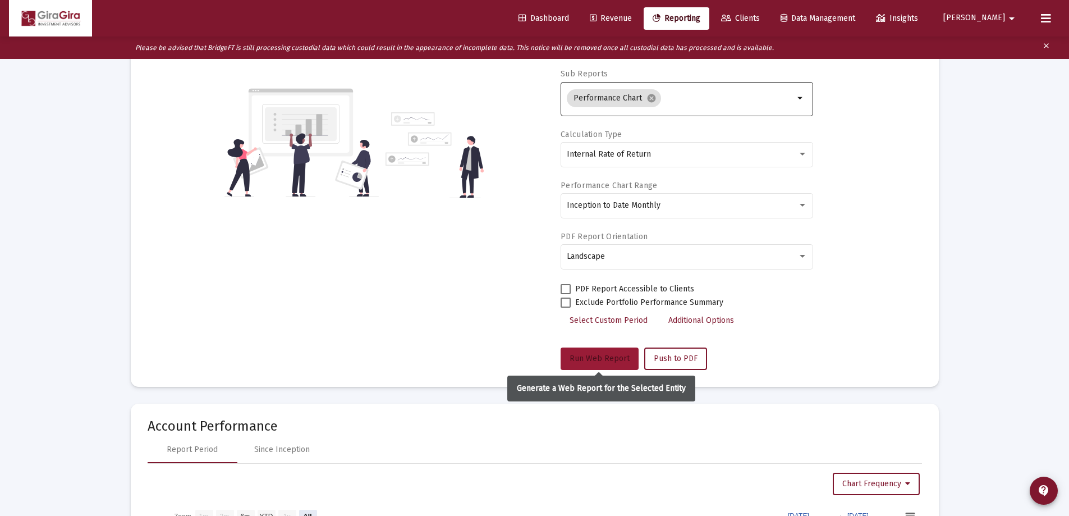
click at [600, 355] on span "Run Web Report" at bounding box center [600, 359] width 60 height 10
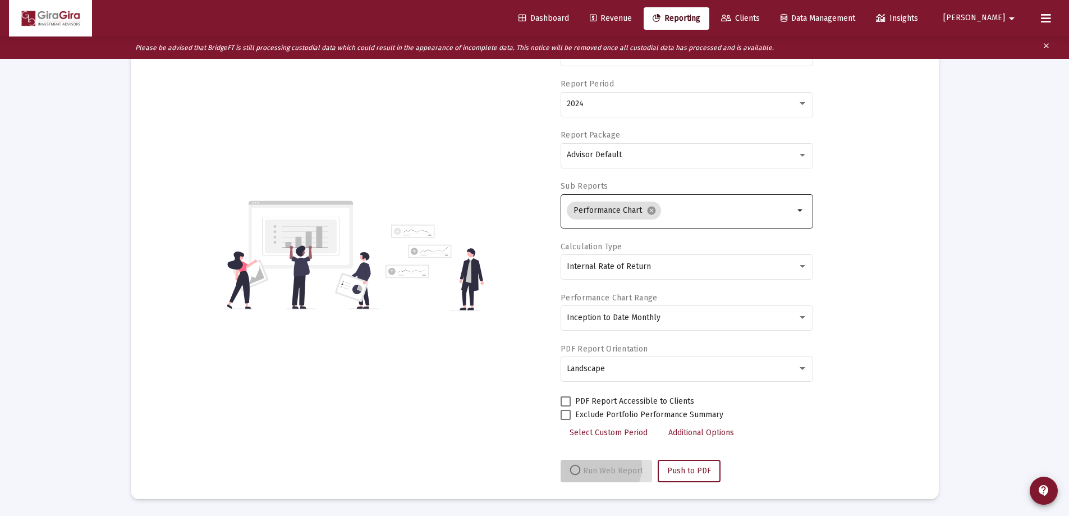
scroll to position [118, 0]
select select "View all"
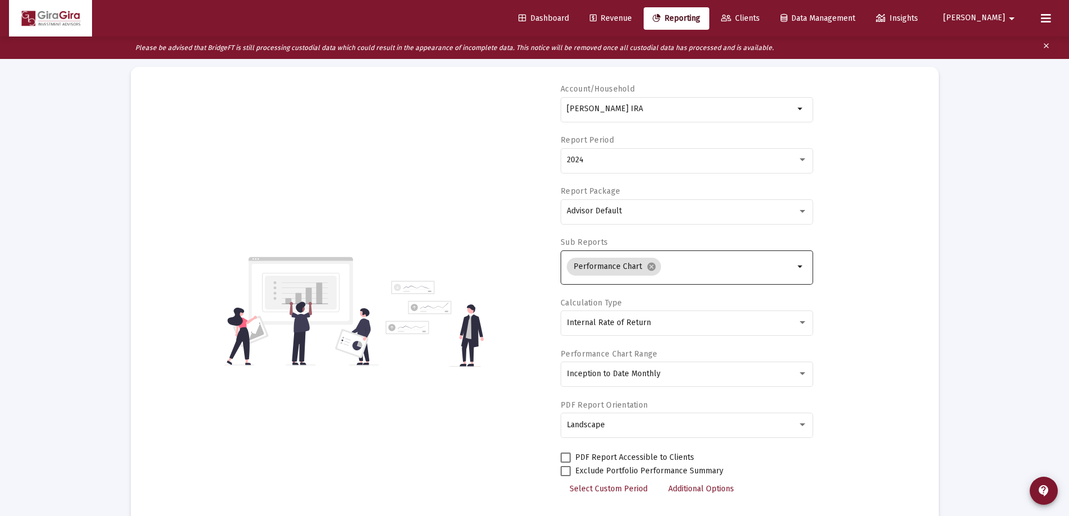
scroll to position [6, 0]
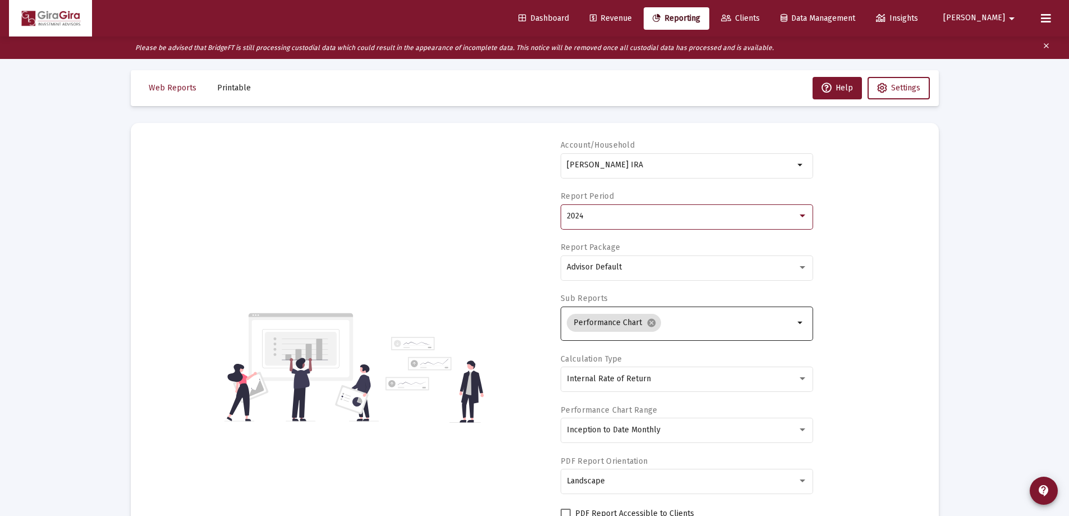
click at [576, 213] on span "2024" at bounding box center [575, 216] width 17 height 10
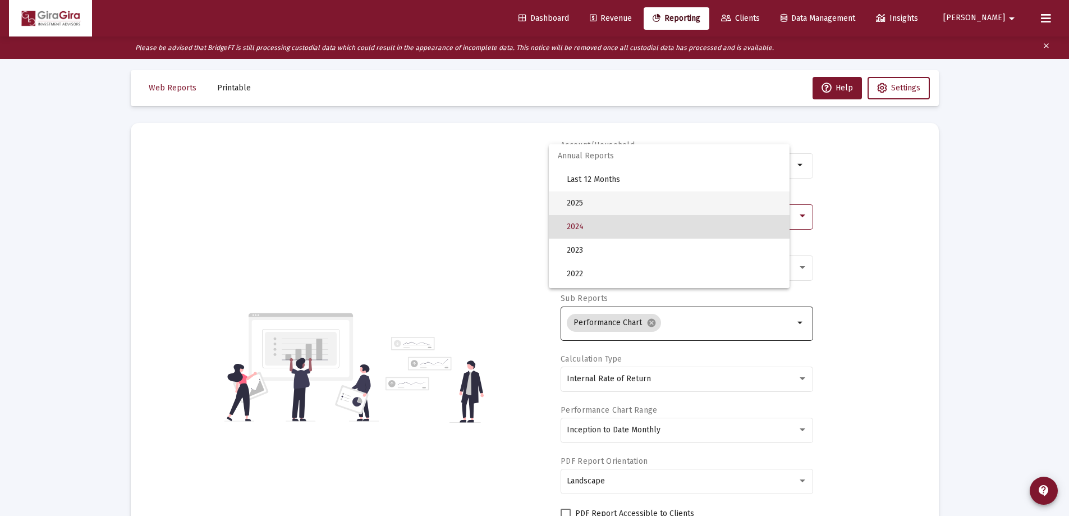
scroll to position [11, 0]
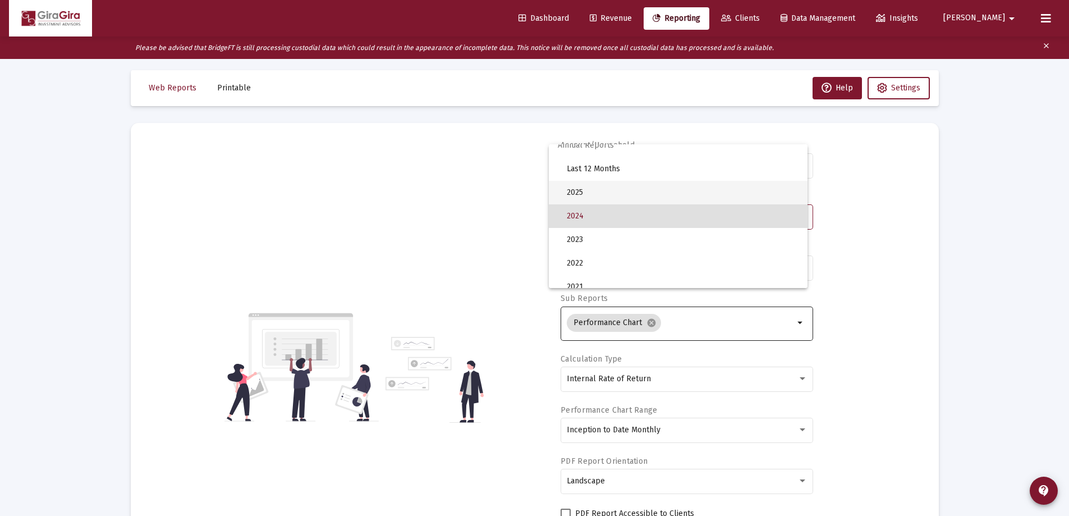
click at [584, 189] on span "2025" at bounding box center [683, 193] width 232 height 24
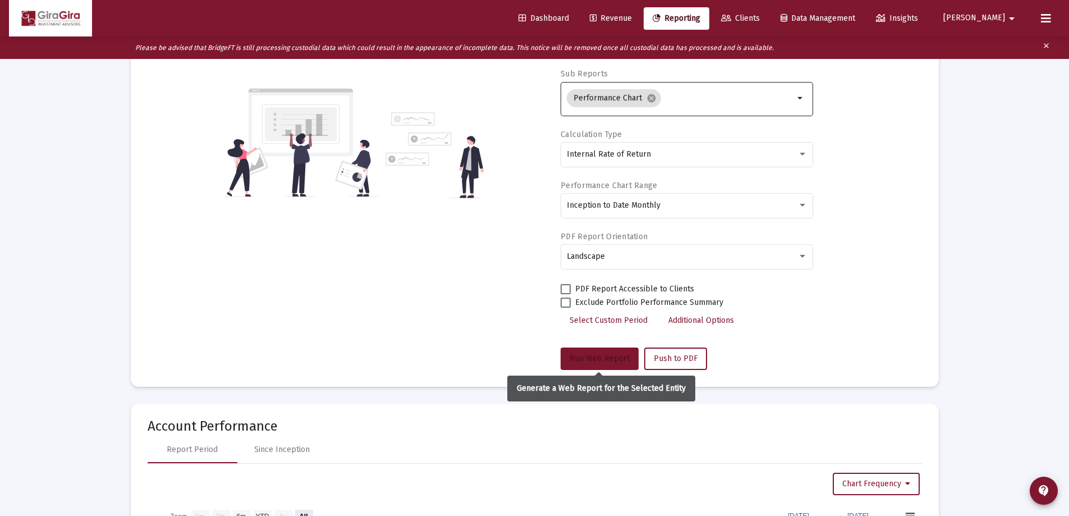
click at [610, 354] on span "Run Web Report" at bounding box center [600, 359] width 60 height 10
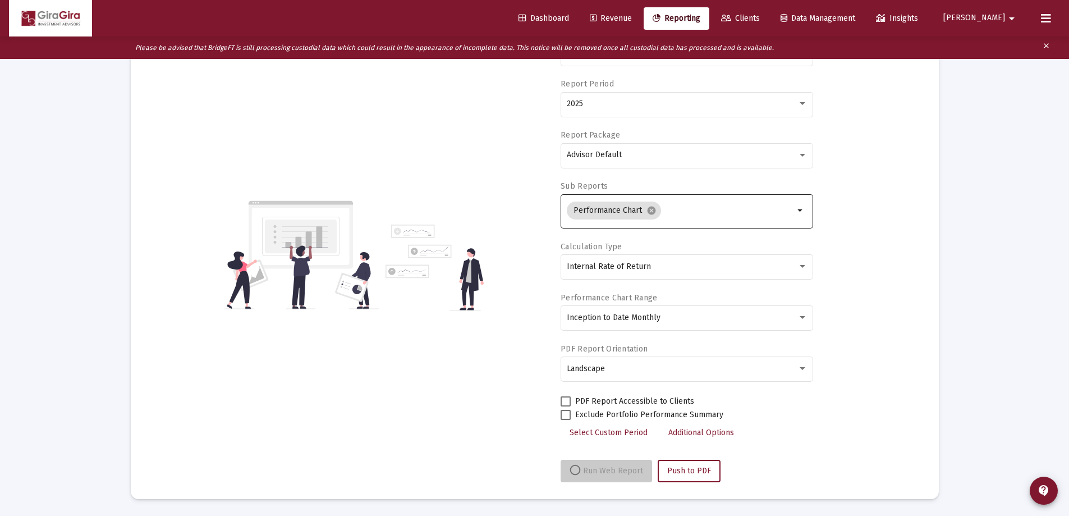
scroll to position [118, 0]
select select "View all"
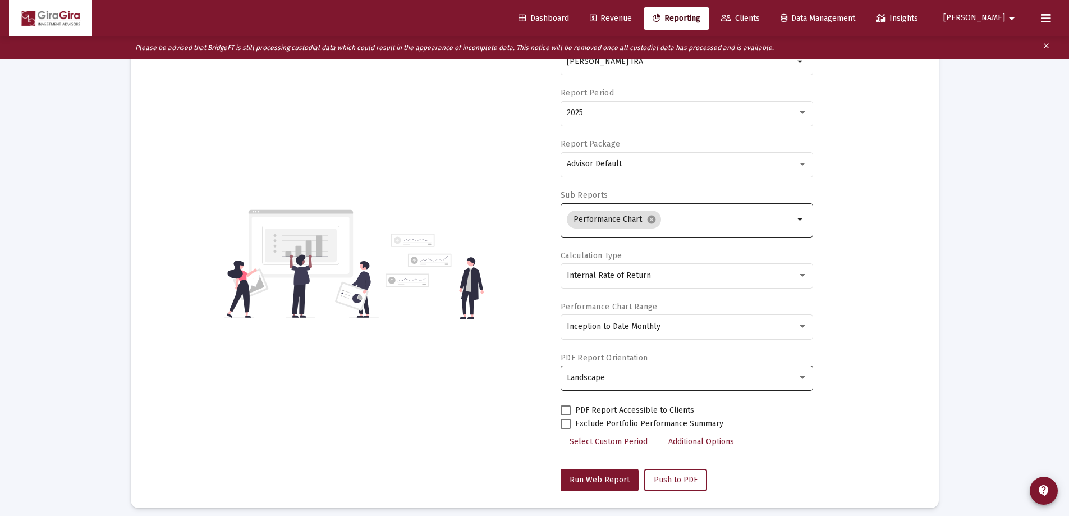
scroll to position [0, 0]
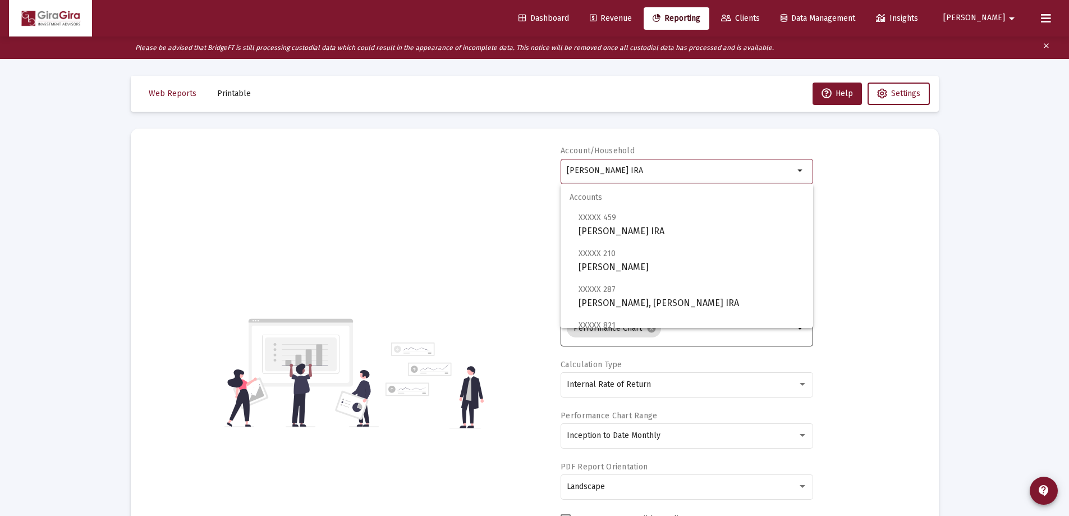
drag, startPoint x: 566, startPoint y: 168, endPoint x: 1131, endPoint y: 196, distance: 565.5
click at [1069, 196] on html "Dashboard Revenue Reporting Clients Data Management Insights [PERSON_NAME] Plea…" at bounding box center [534, 258] width 1069 height 516
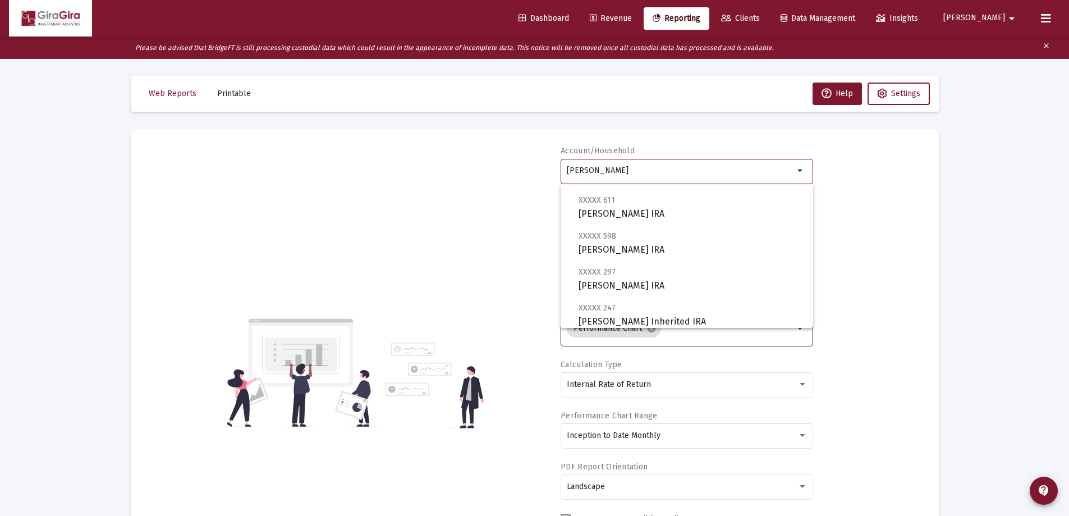
scroll to position [168, 0]
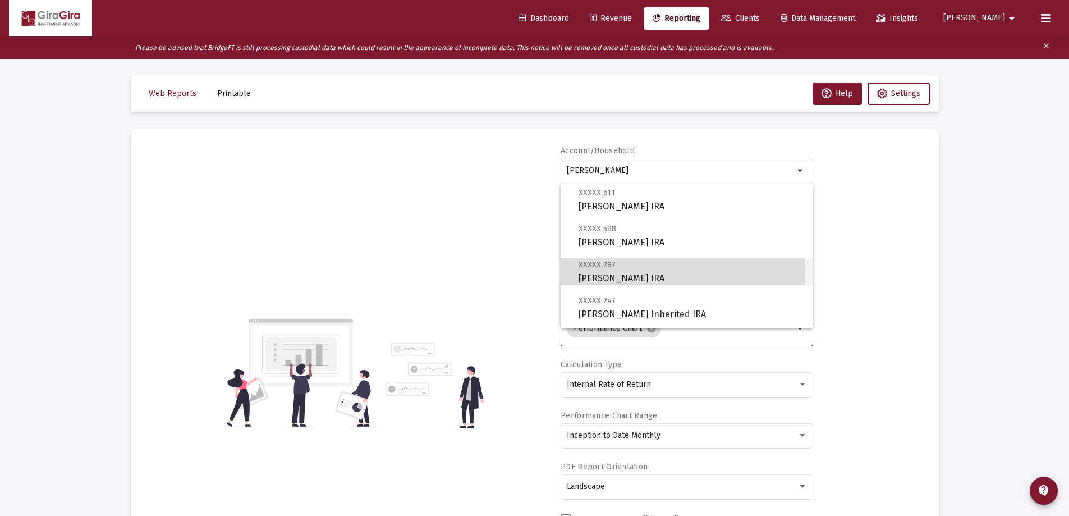
click at [592, 272] on span "XXXXX 297 [PERSON_NAME] IRA" at bounding box center [692, 272] width 226 height 28
type input "[PERSON_NAME] IRA"
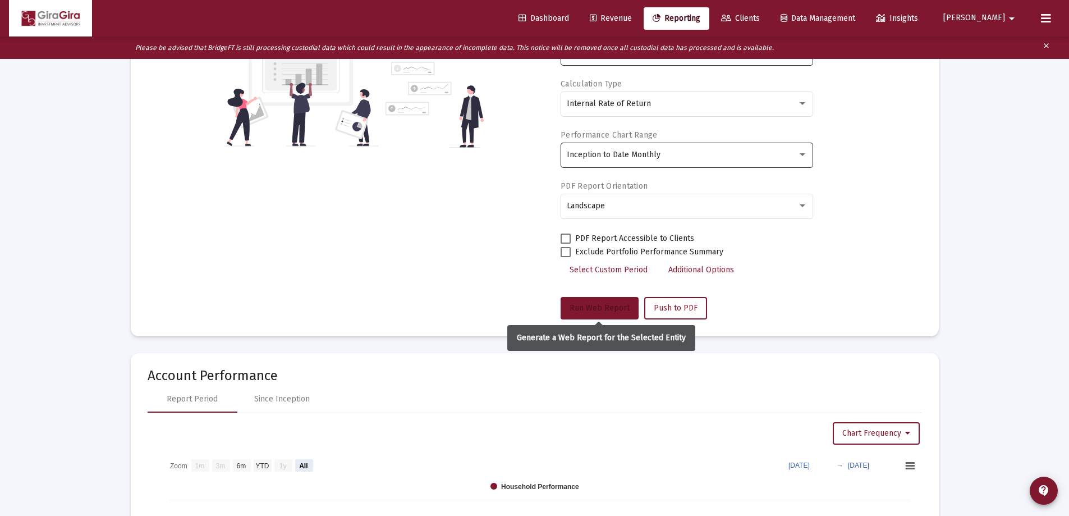
click at [597, 309] on span "Run Web Report" at bounding box center [600, 308] width 60 height 10
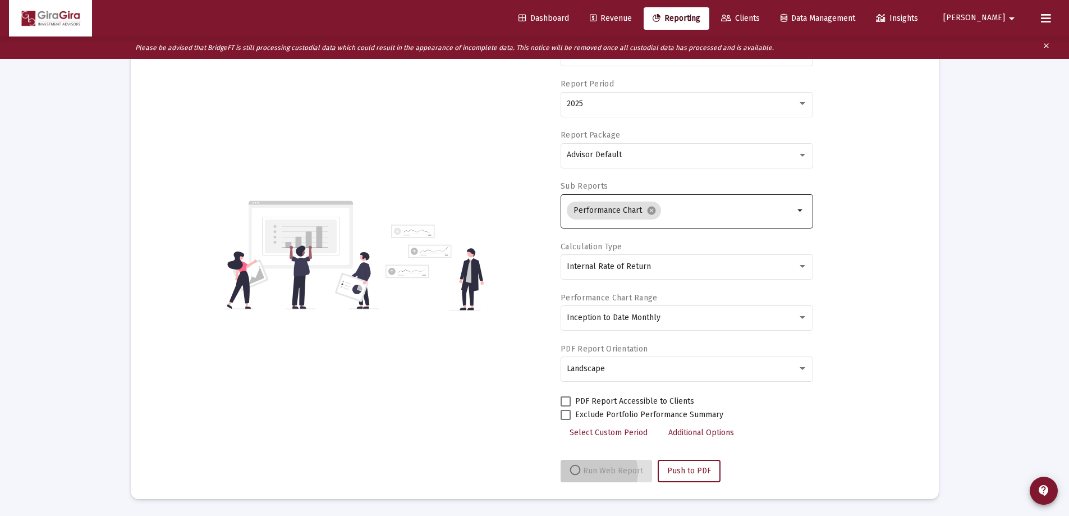
scroll to position [118, 0]
select select "View all"
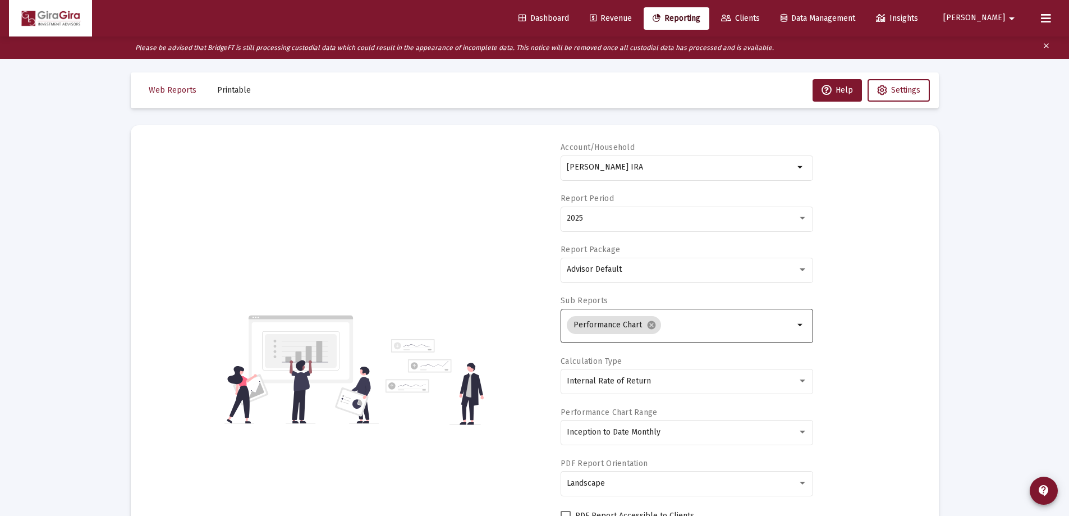
scroll to position [0, 0]
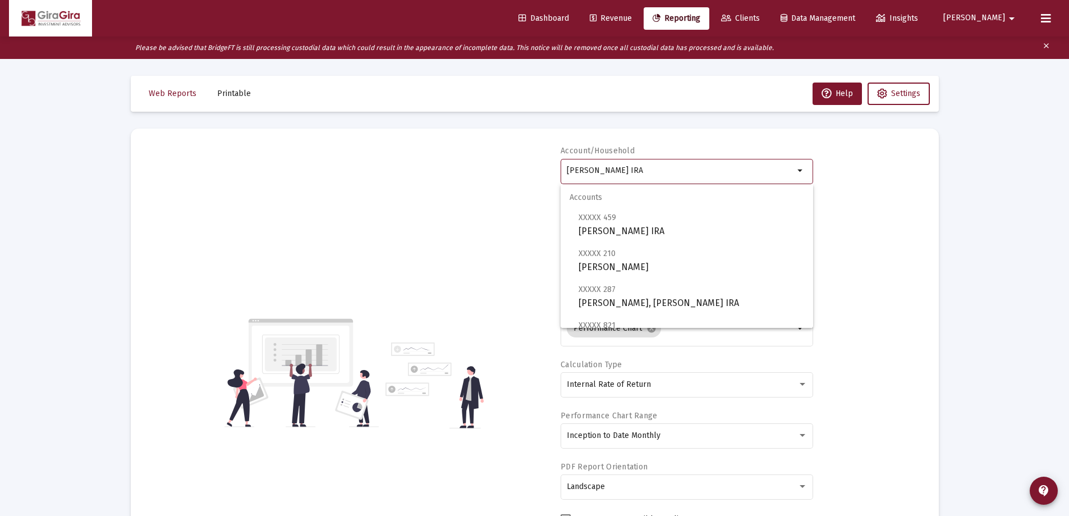
click at [621, 170] on input "[PERSON_NAME] IRA" at bounding box center [680, 170] width 227 height 9
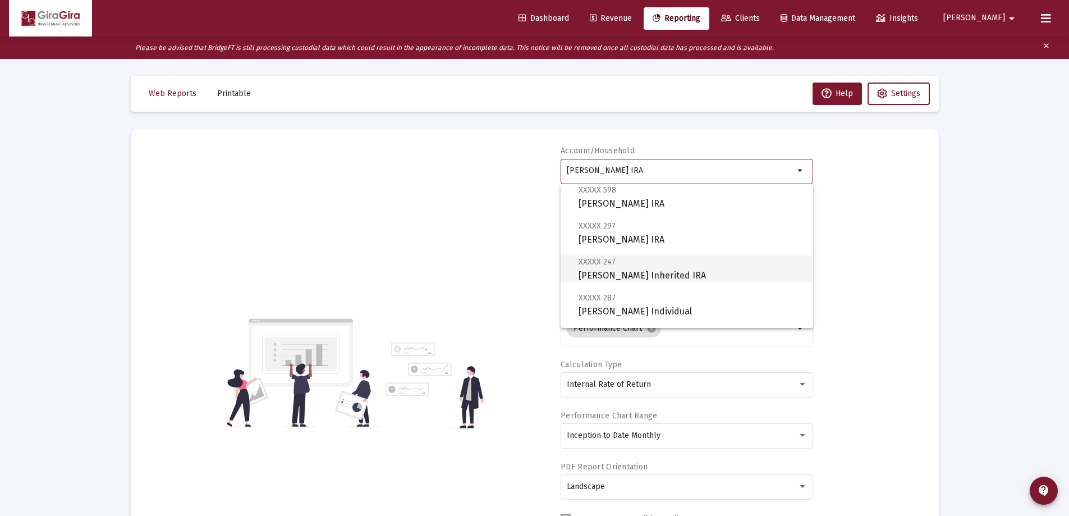
scroll to position [225, 0]
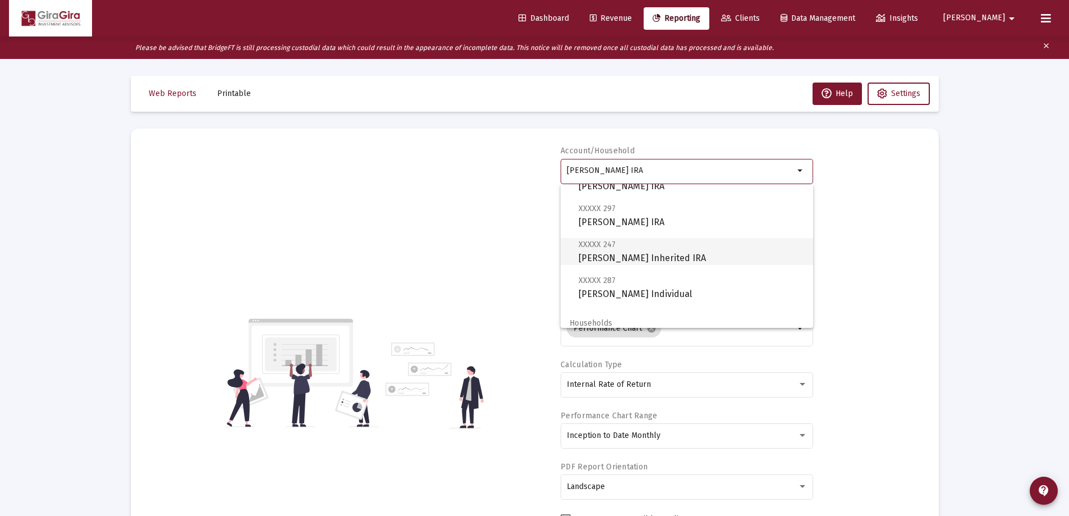
click at [635, 249] on span "XXXXX 247 [PERSON_NAME] Inherited IRA" at bounding box center [692, 251] width 226 height 28
type input "[PERSON_NAME] Inherited IRA"
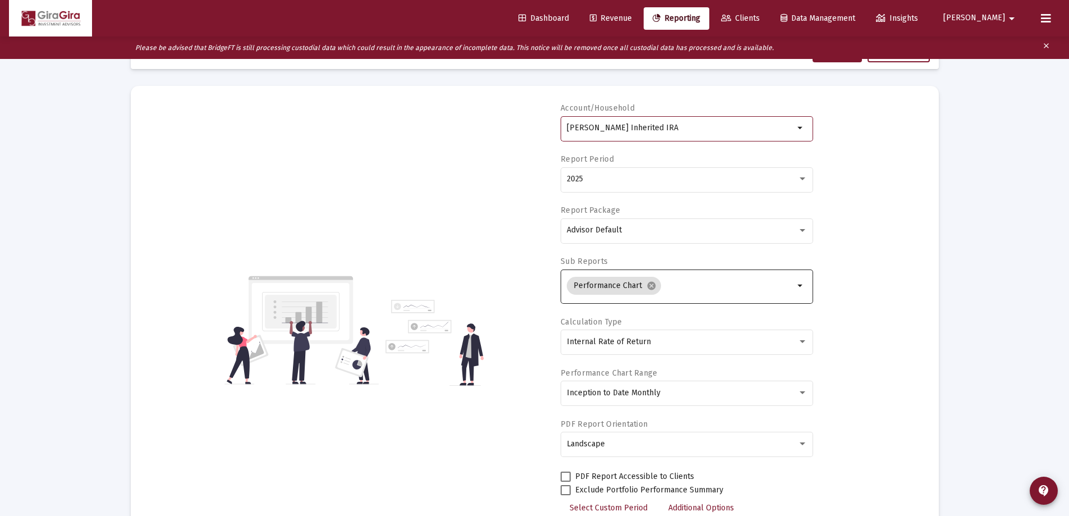
scroll to position [112, 0]
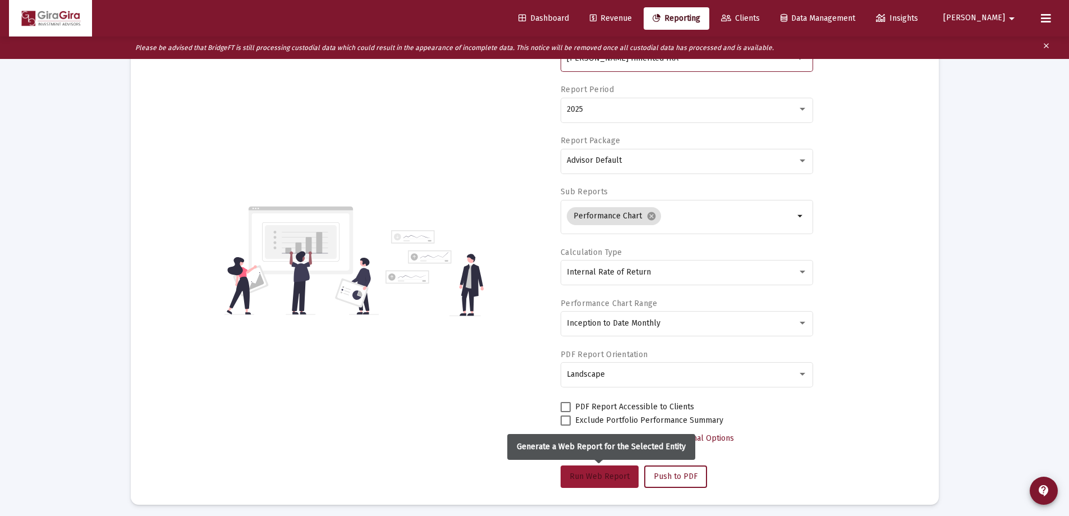
click at [593, 477] on span "Run Web Report" at bounding box center [600, 477] width 60 height 10
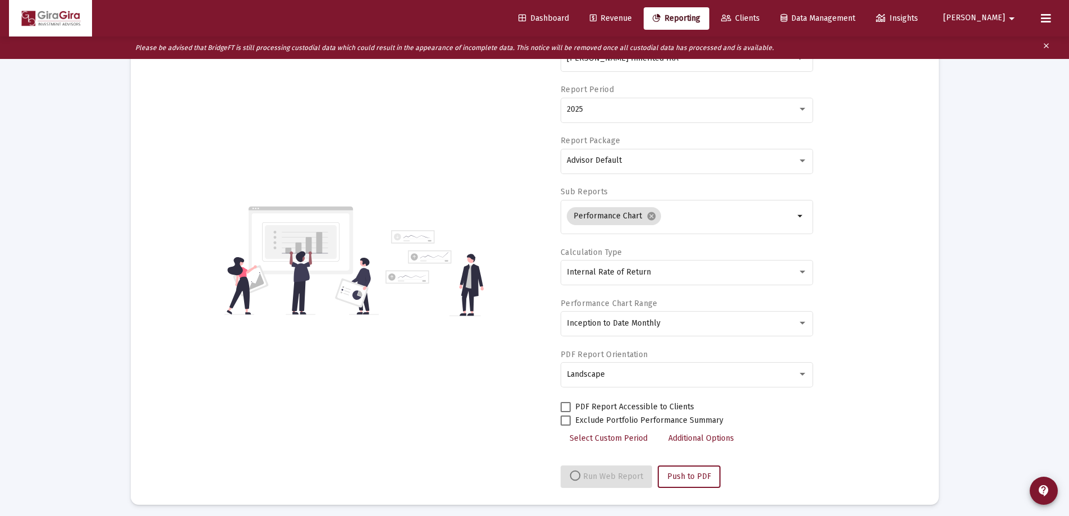
select select "View all"
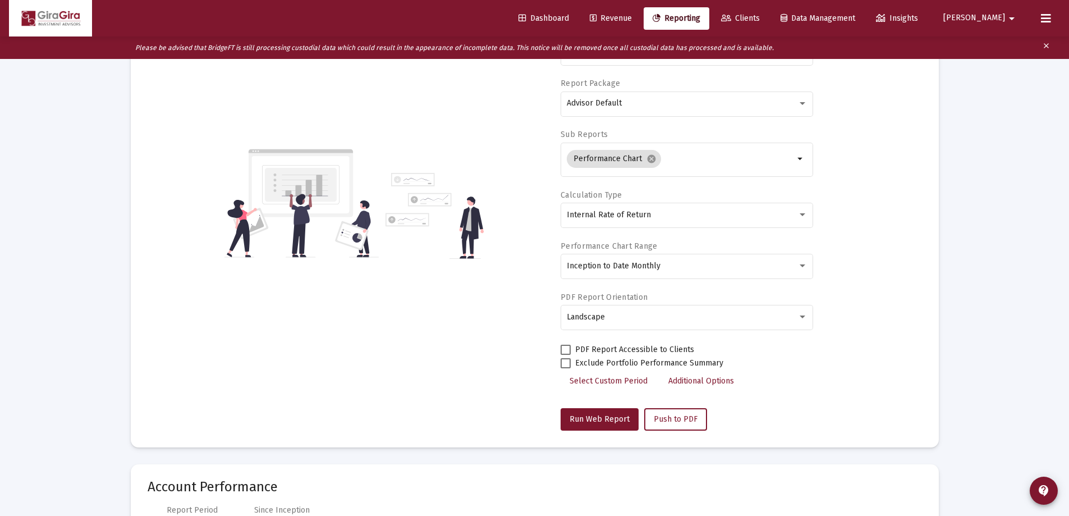
scroll to position [0, 0]
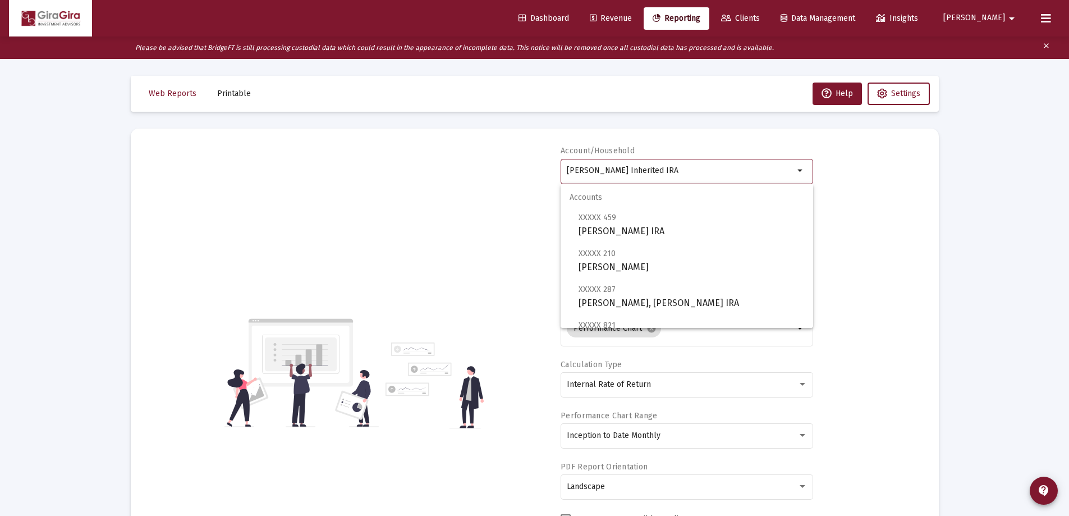
click at [610, 170] on input "[PERSON_NAME] Inherited IRA" at bounding box center [680, 170] width 227 height 9
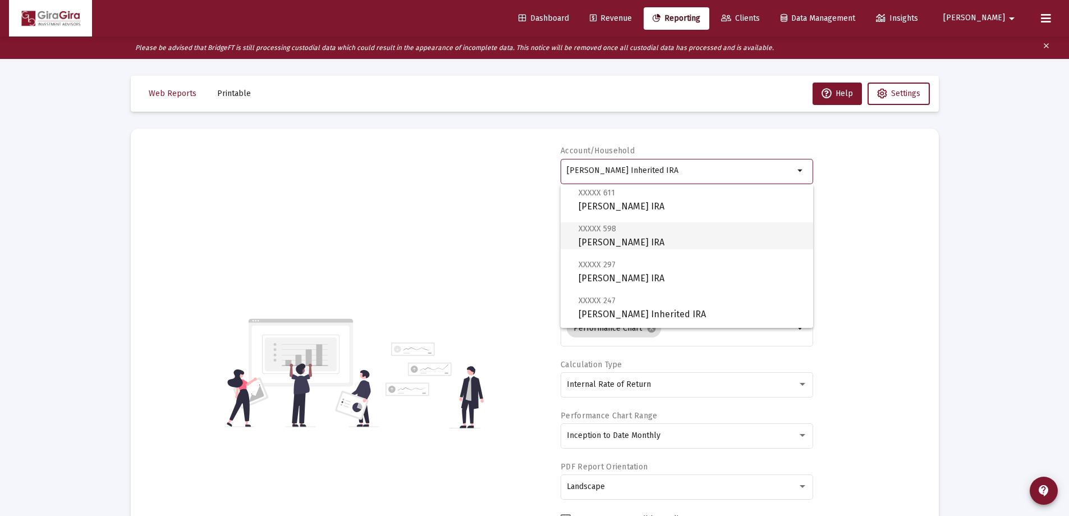
scroll to position [225, 0]
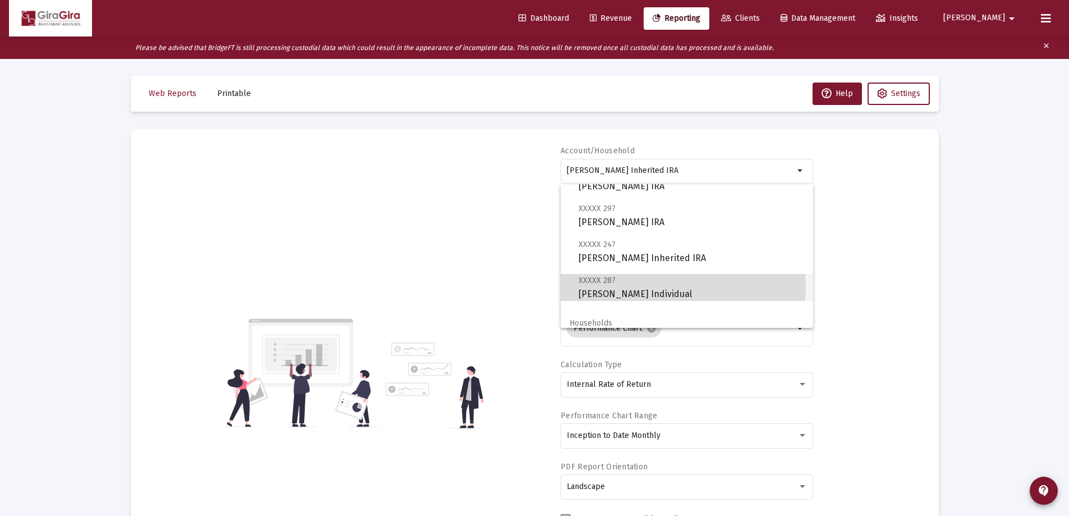
click at [636, 285] on span "XXXXX 287 [PERSON_NAME] Individual" at bounding box center [692, 287] width 226 height 28
type input "[PERSON_NAME] Individual"
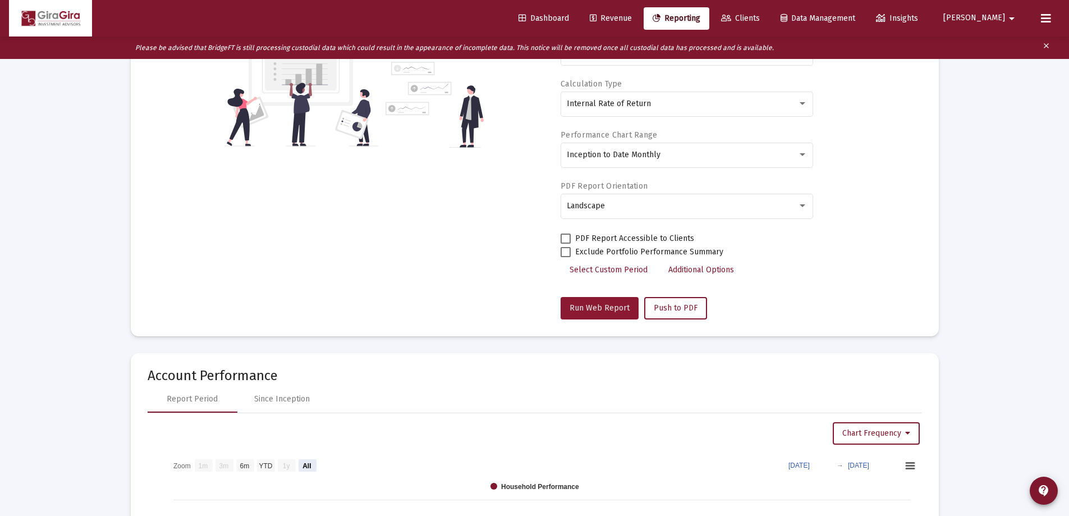
click at [607, 307] on span "Run Web Report" at bounding box center [600, 308] width 60 height 10
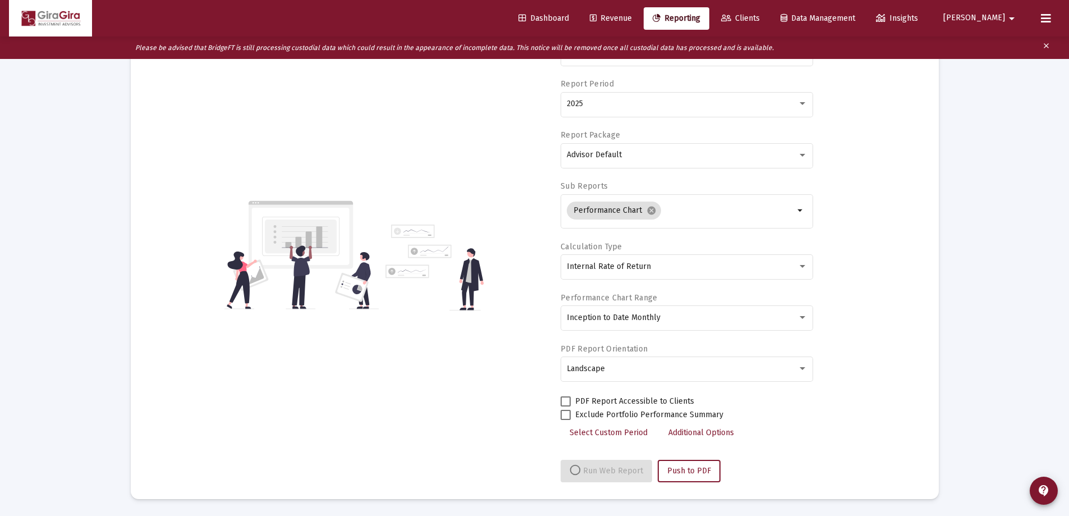
select select "View all"
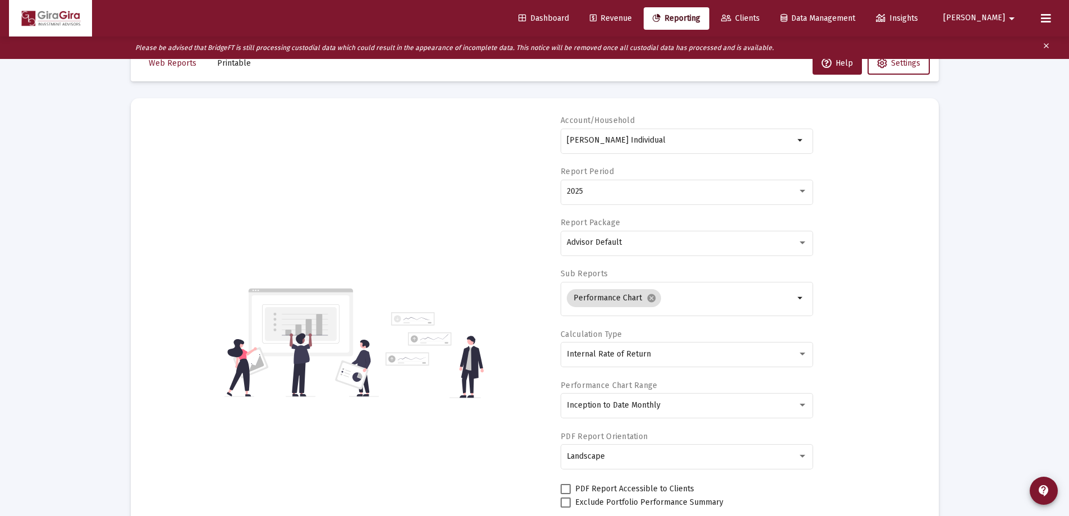
scroll to position [0, 0]
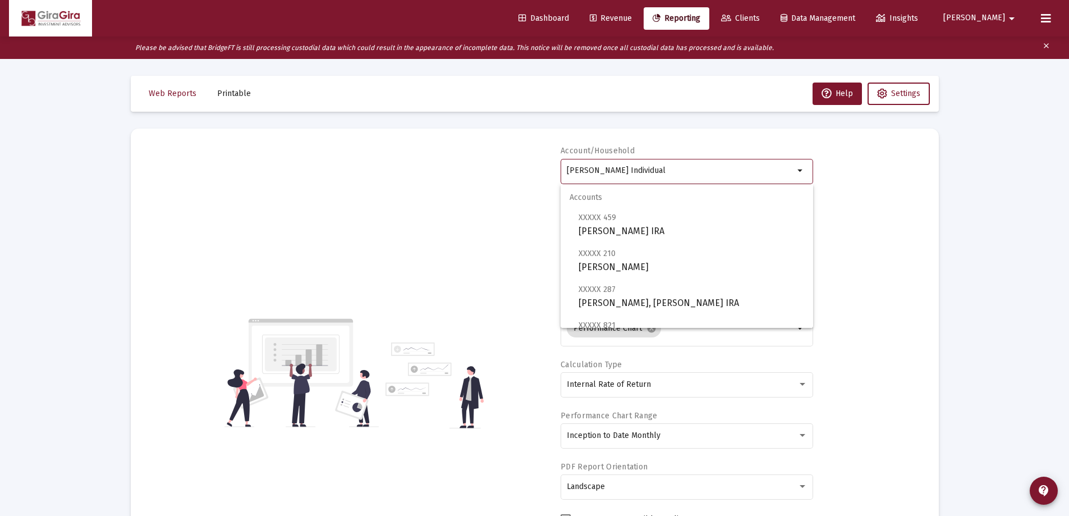
click at [610, 173] on input "[PERSON_NAME] Individual" at bounding box center [680, 170] width 227 height 9
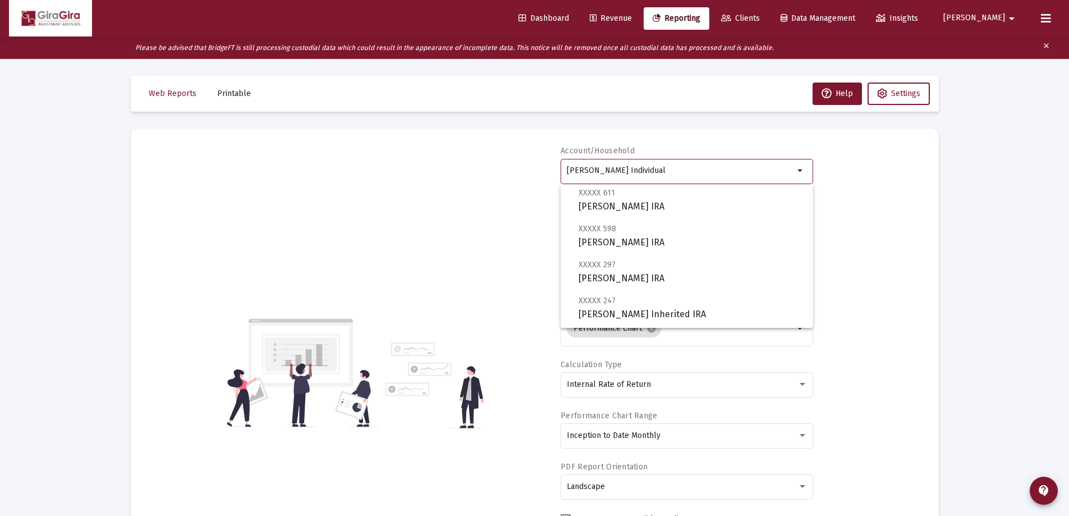
scroll to position [225, 0]
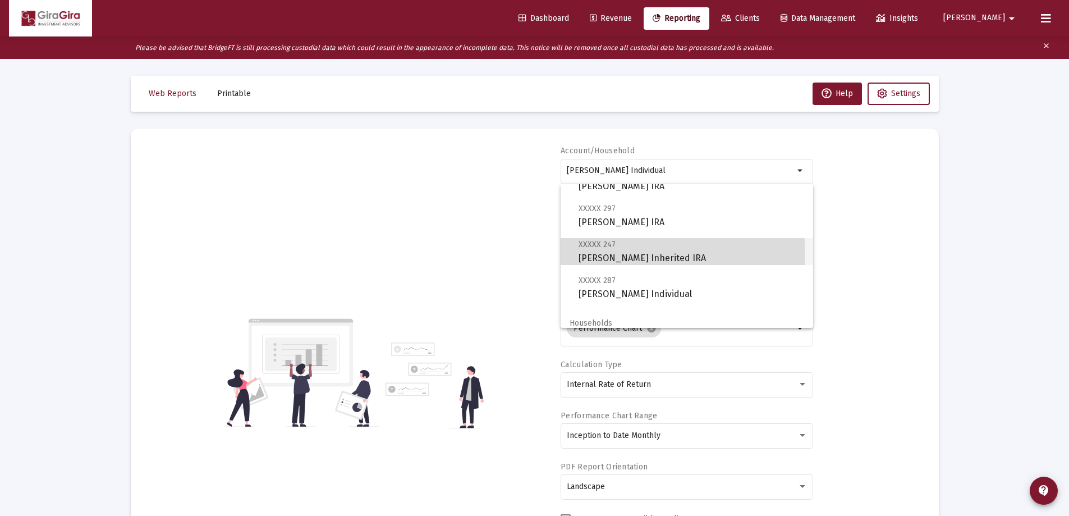
click at [605, 255] on span "XXXXX 247 [PERSON_NAME] Inherited IRA" at bounding box center [692, 251] width 226 height 28
type input "[PERSON_NAME] Inherited IRA"
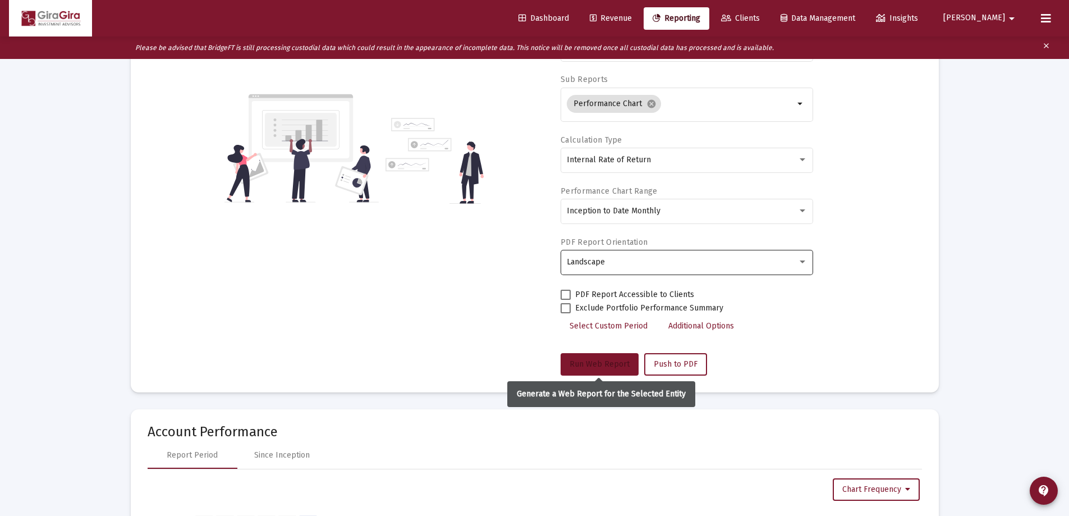
click at [601, 362] on span "Run Web Report" at bounding box center [600, 364] width 60 height 10
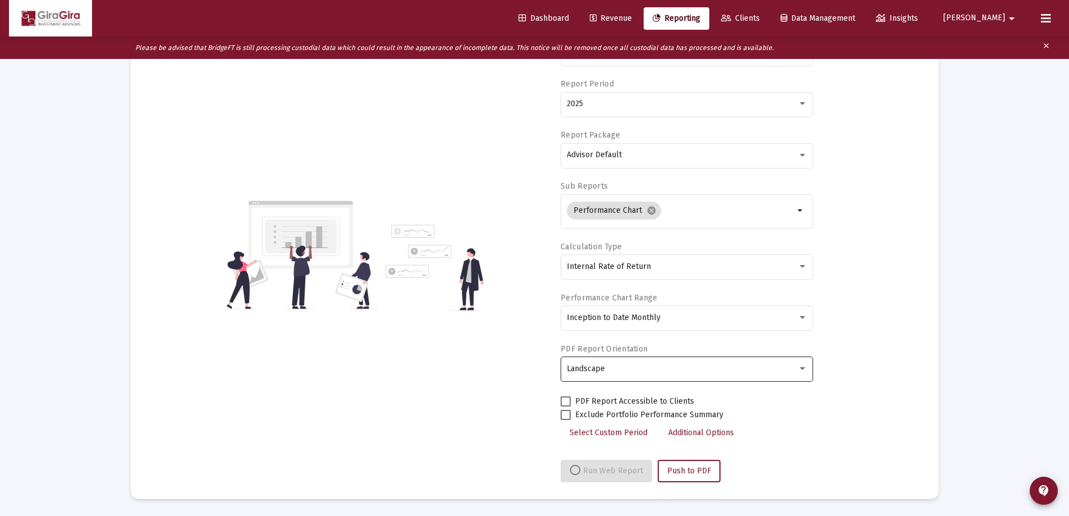
select select "View all"
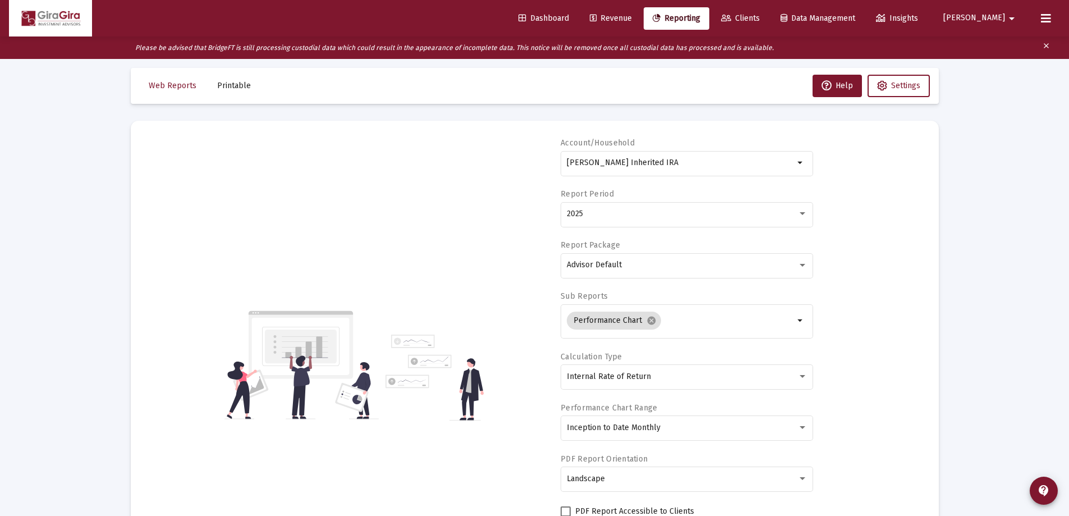
scroll to position [0, 0]
